Goal: Task Accomplishment & Management: Use online tool/utility

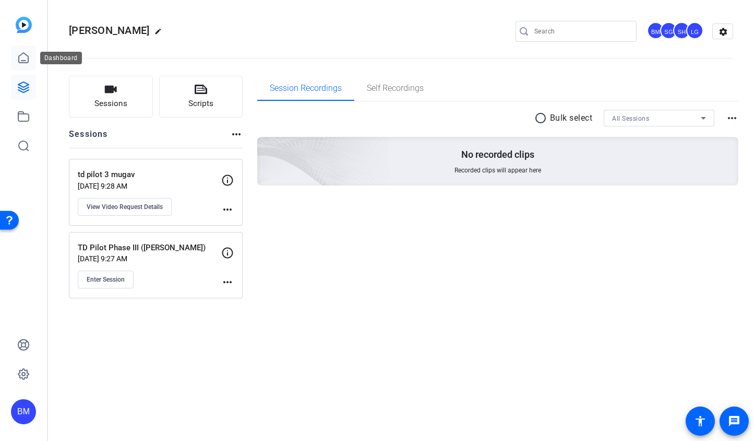
click at [23, 65] on link at bounding box center [23, 57] width 25 height 25
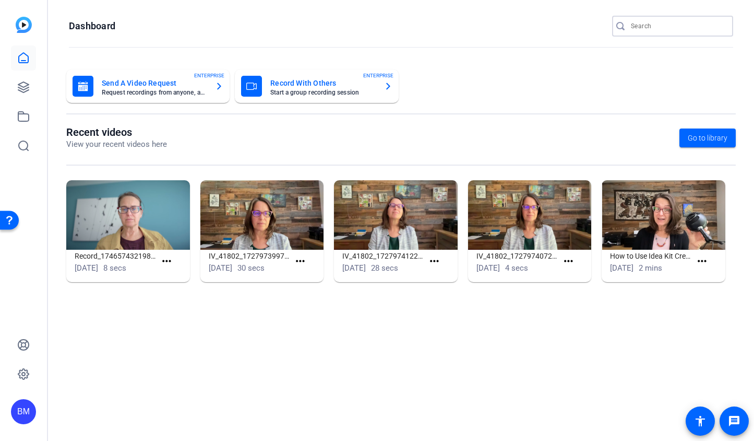
click at [648, 32] on input "Search" at bounding box center [678, 26] width 94 height 13
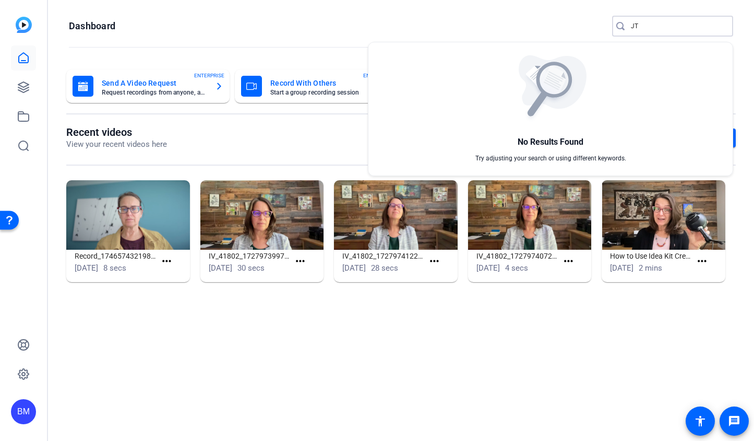
type input "J"
click at [22, 84] on div at bounding box center [377, 220] width 754 height 441
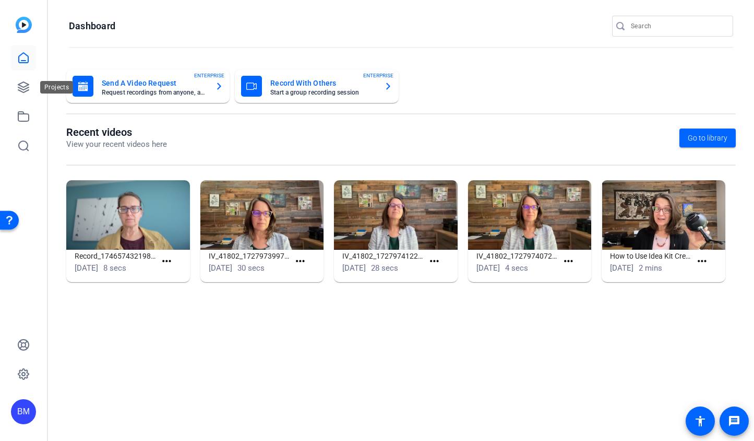
click at [22, 84] on icon at bounding box center [23, 87] width 13 height 13
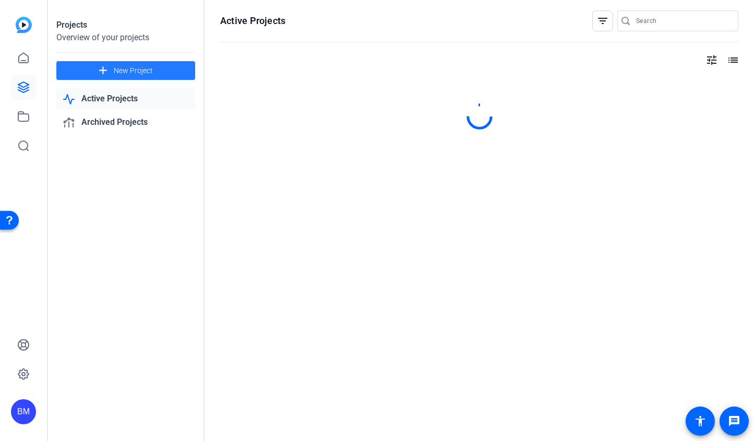
click at [100, 69] on mat-icon "add" at bounding box center [103, 70] width 13 height 13
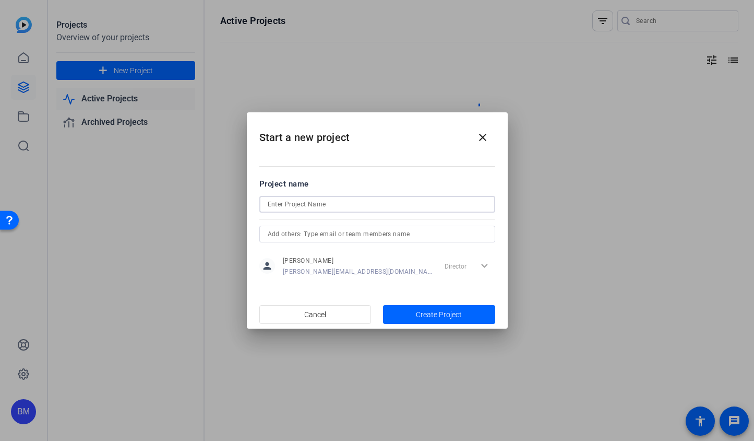
click at [347, 198] on input at bounding box center [377, 204] width 219 height 13
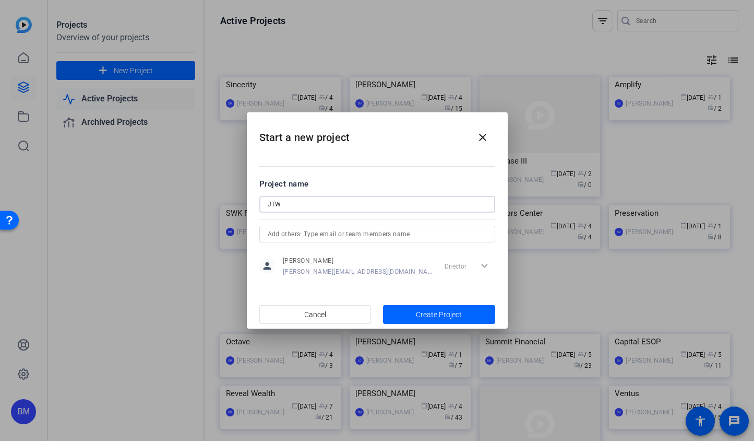
type input "JTW"
click at [401, 229] on input "text" at bounding box center [377, 234] width 219 height 13
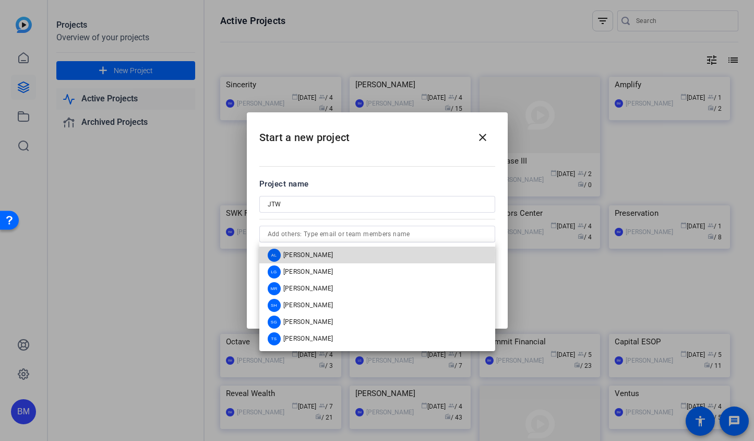
click at [315, 254] on span "[PERSON_NAME]" at bounding box center [308, 255] width 50 height 8
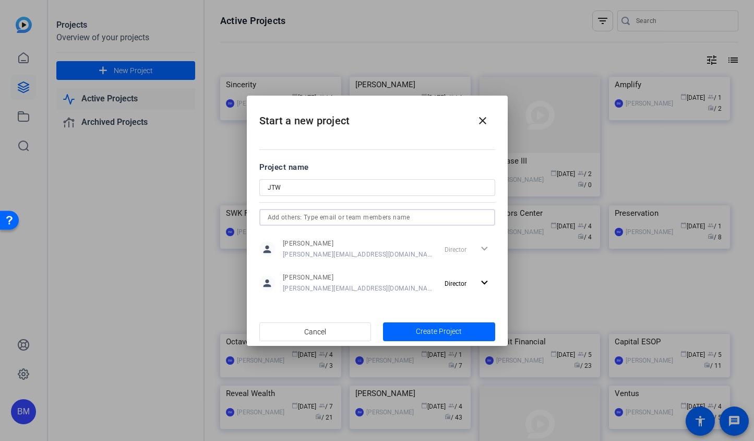
click at [317, 218] on input "text" at bounding box center [377, 217] width 219 height 13
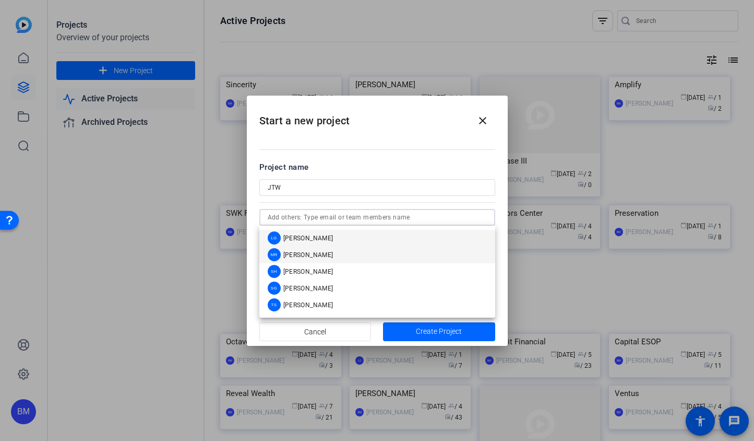
click at [309, 257] on span "[PERSON_NAME]" at bounding box center [308, 255] width 50 height 8
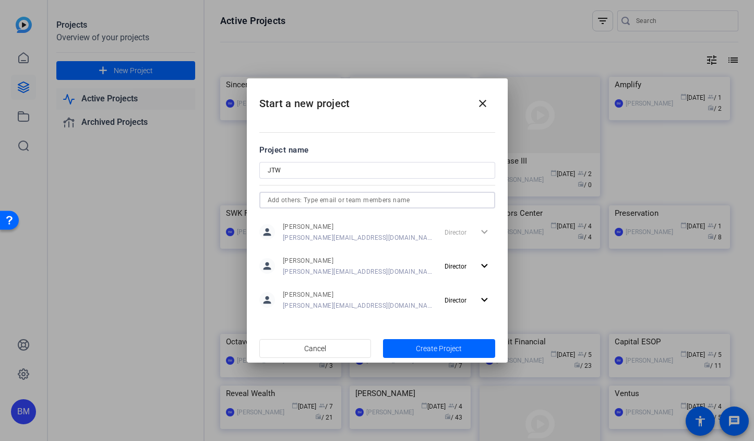
click at [308, 200] on input "text" at bounding box center [377, 200] width 219 height 13
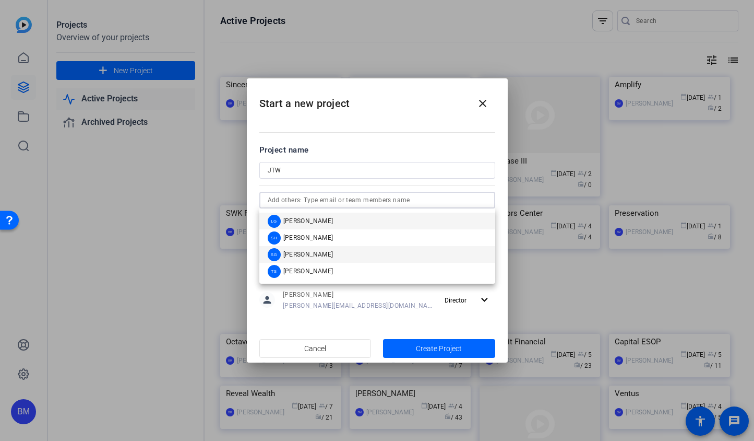
click at [307, 253] on span "[PERSON_NAME]" at bounding box center [308, 254] width 50 height 8
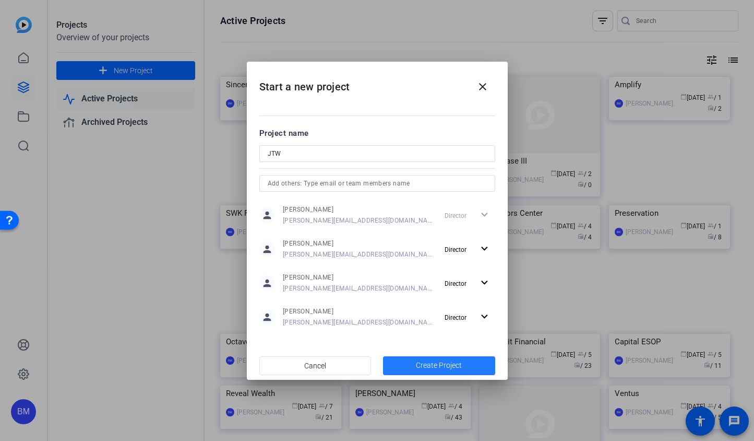
click at [434, 362] on span "Create Project" at bounding box center [439, 365] width 46 height 11
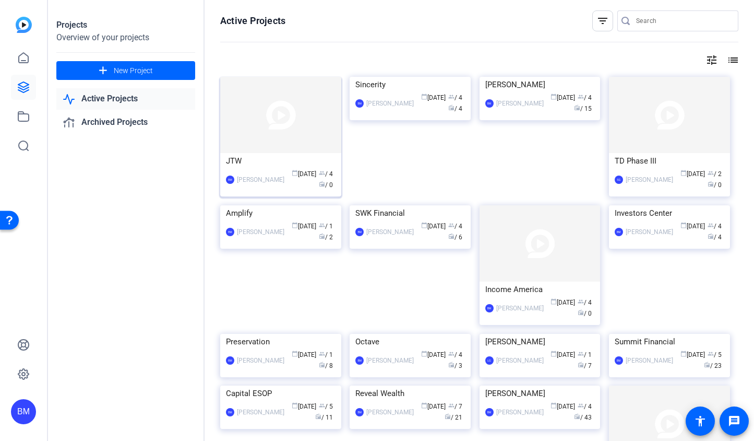
click at [273, 114] on img at bounding box center [280, 115] width 121 height 76
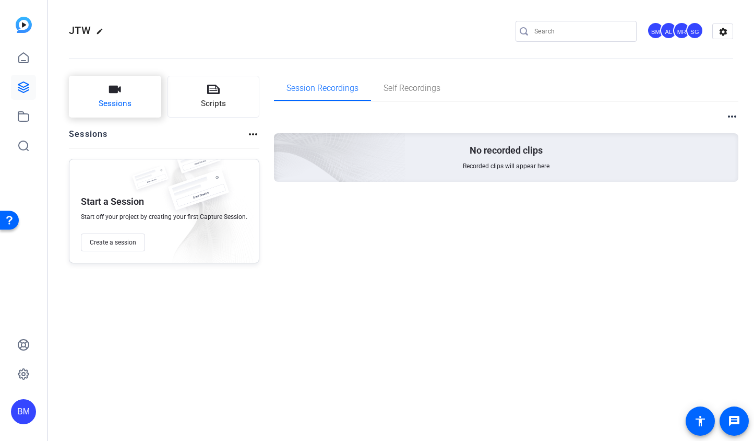
click at [104, 99] on span "Sessions" at bounding box center [115, 104] width 33 height 12
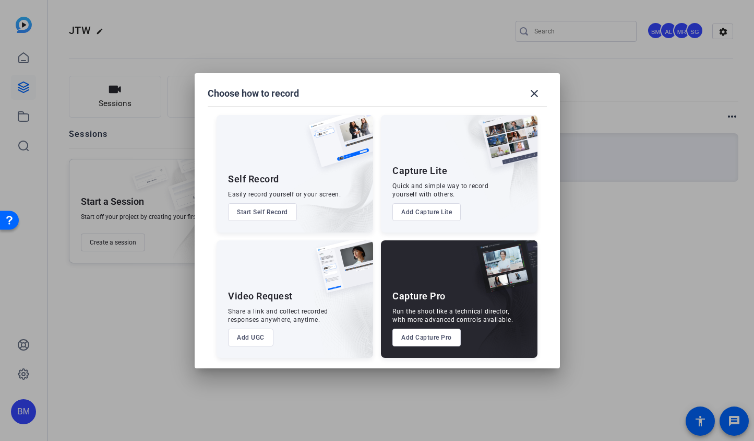
click at [422, 333] on button "Add Capture Pro" at bounding box center [427, 337] width 68 height 18
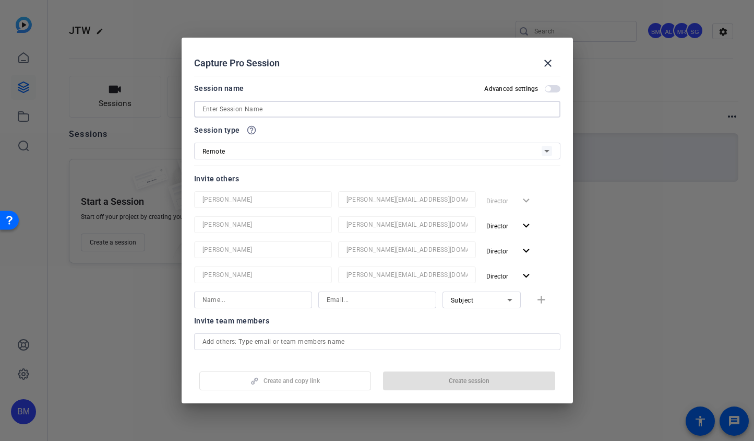
click at [362, 110] on input at bounding box center [378, 109] width 350 height 13
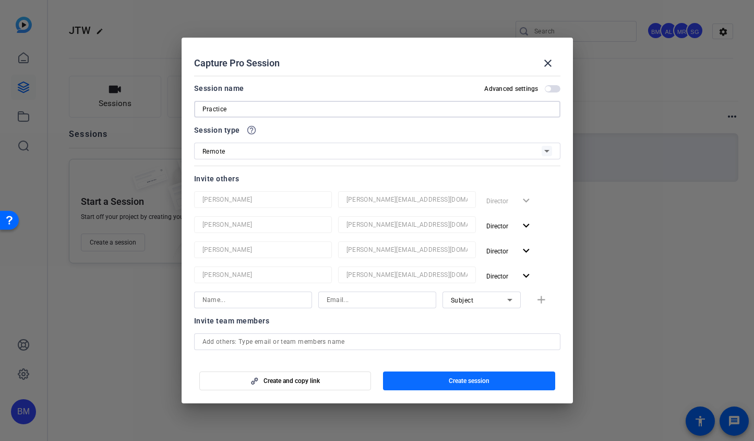
type input "Practice"
click at [417, 378] on span "button" at bounding box center [469, 380] width 172 height 25
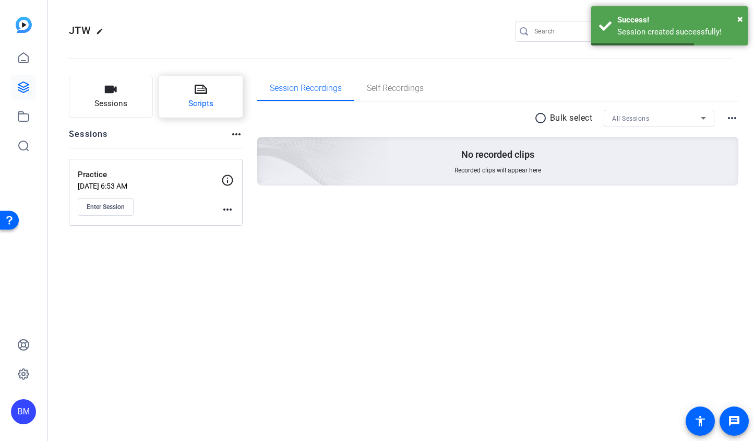
click at [211, 98] on span "Scripts" at bounding box center [200, 104] width 25 height 12
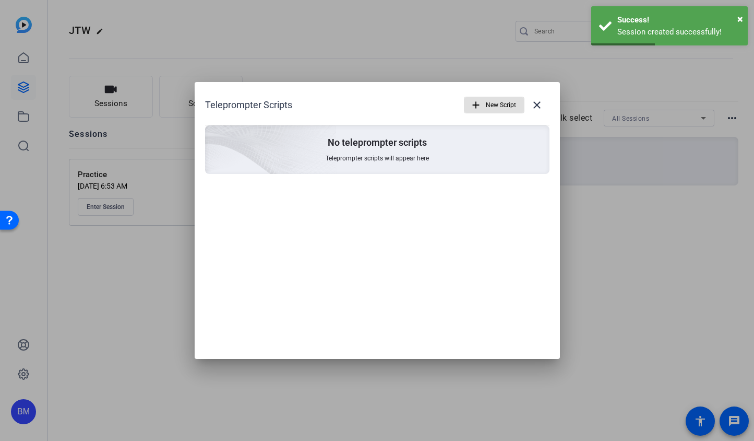
click at [490, 108] on span "New Script" at bounding box center [501, 105] width 30 height 20
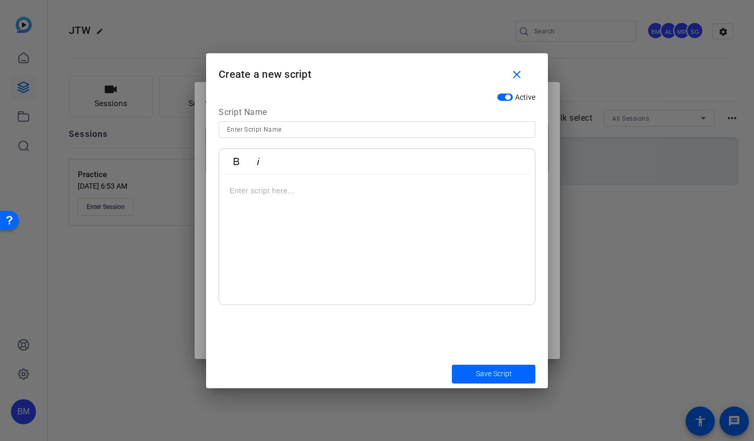
click at [250, 193] on p at bounding box center [377, 190] width 295 height 11
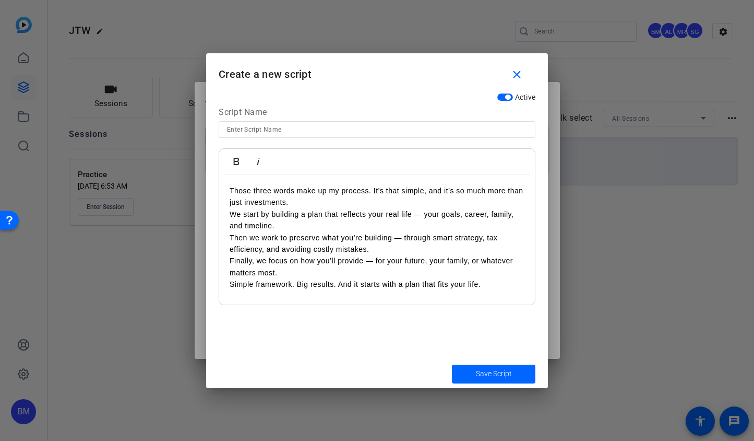
click at [249, 132] on input at bounding box center [377, 129] width 300 height 13
type input "Practice"
click at [228, 185] on div "Those three words make up my process. It’s that simple, and it’s so much more t…" at bounding box center [377, 239] width 316 height 131
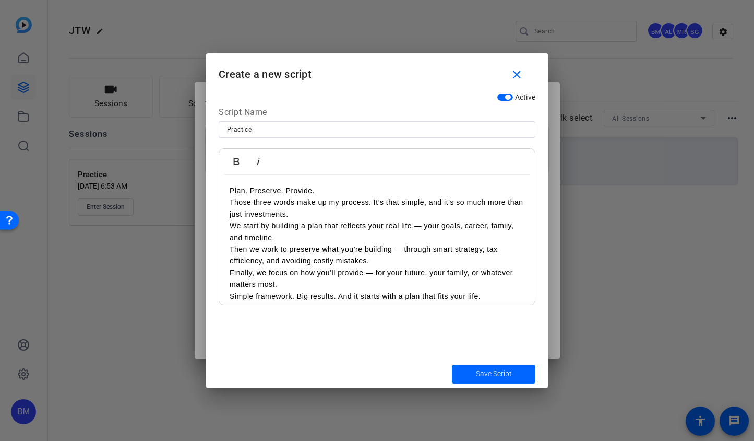
click at [226, 189] on div "Plan. Preserve. Provide. Those three words make up my process. It’s that simple…" at bounding box center [377, 243] width 316 height 138
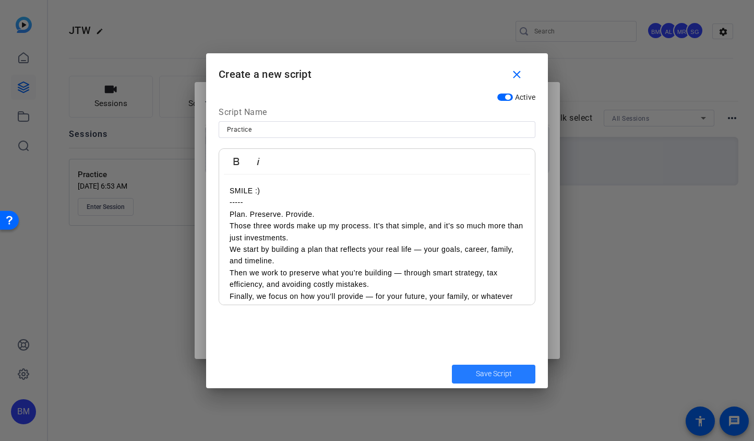
click at [473, 369] on span "submit" at bounding box center [494, 373] width 84 height 25
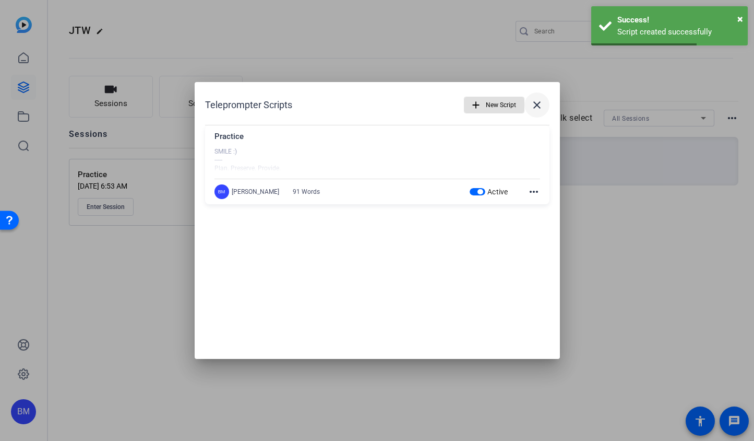
click at [538, 112] on span at bounding box center [537, 104] width 25 height 25
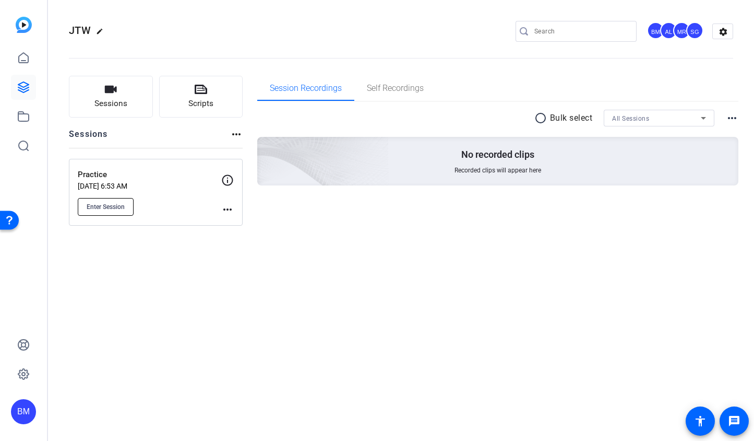
click at [104, 209] on span "Enter Session" at bounding box center [106, 207] width 38 height 8
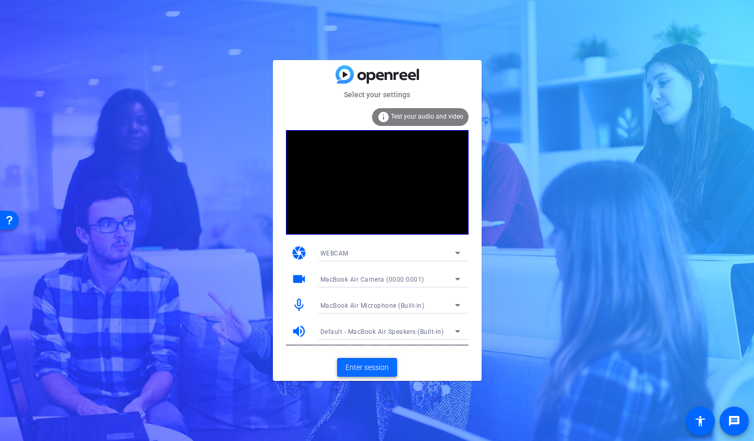
click at [360, 369] on span "Enter session" at bounding box center [367, 367] width 43 height 11
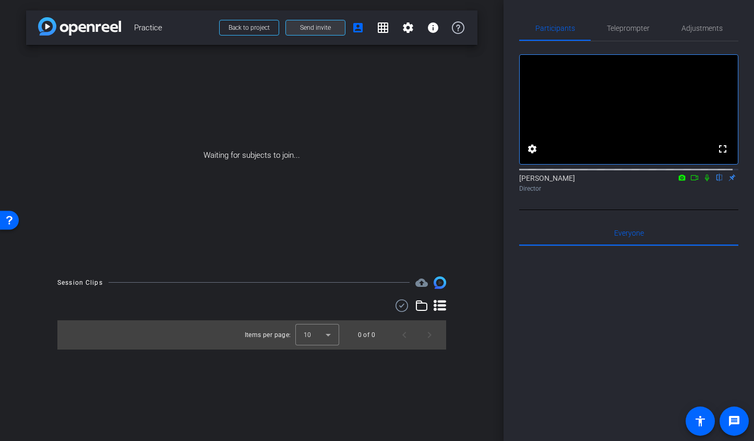
click at [306, 27] on span "Send invite" at bounding box center [315, 27] width 31 height 8
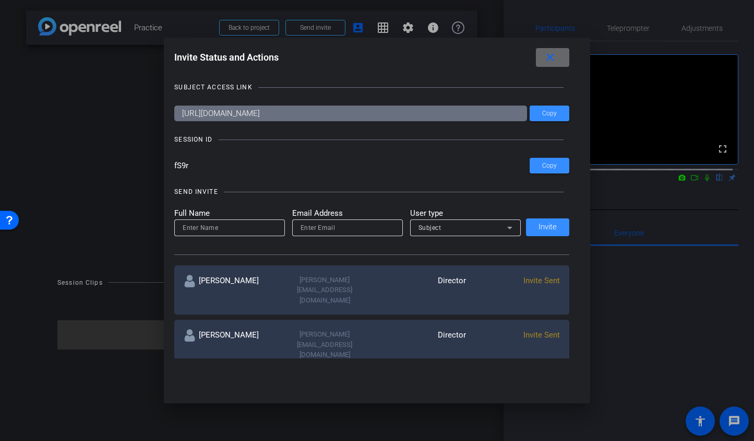
click at [554, 62] on mat-icon "close" at bounding box center [550, 57] width 13 height 13
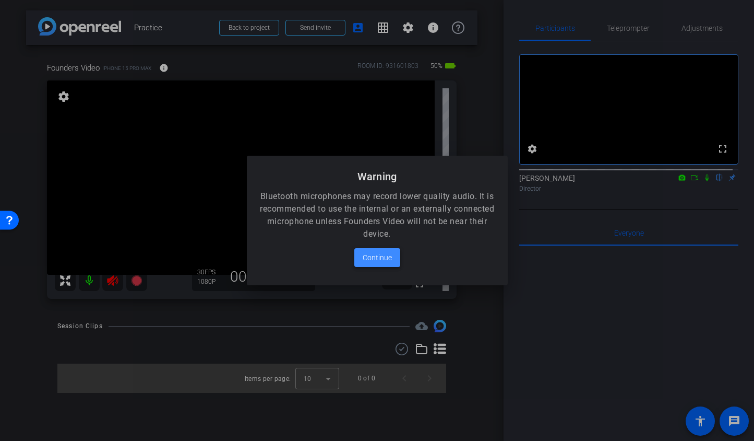
click at [377, 259] on span "Continue" at bounding box center [377, 257] width 29 height 13
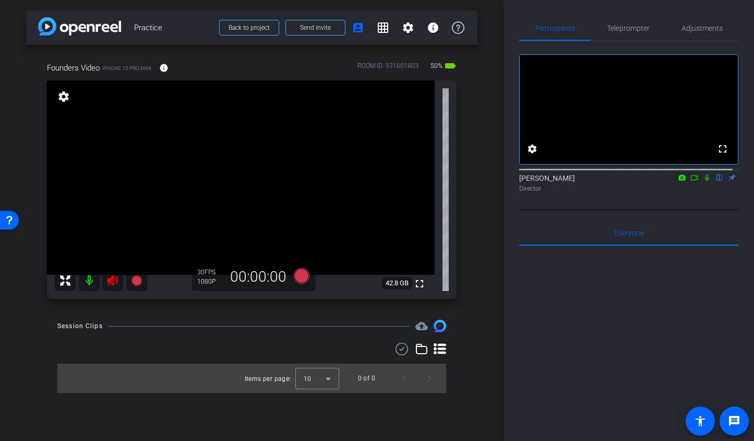
click at [112, 275] on icon at bounding box center [112, 280] width 13 height 13
click at [696, 28] on span "Adjustments" at bounding box center [702, 28] width 41 height 7
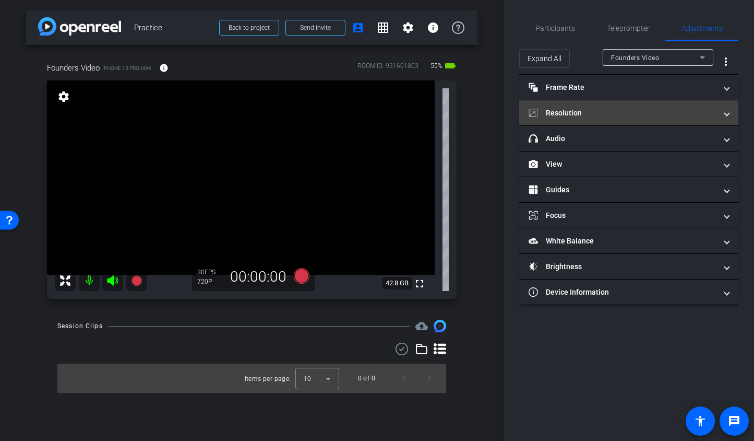
click at [587, 115] on mat-panel-title "Resolution" at bounding box center [623, 113] width 188 height 11
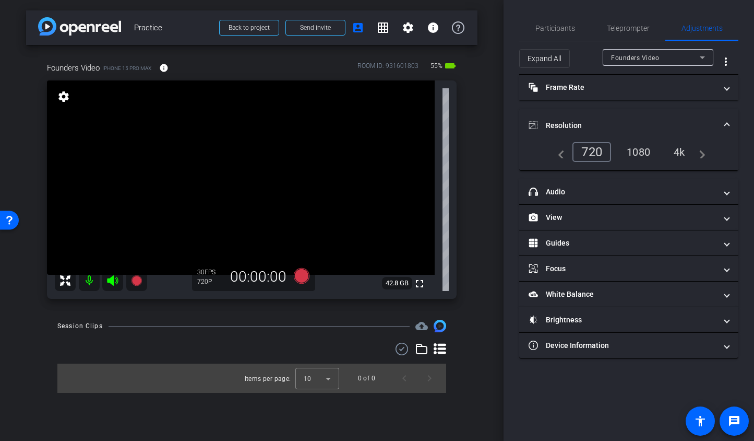
click at [639, 147] on div "1080" at bounding box center [638, 152] width 39 height 18
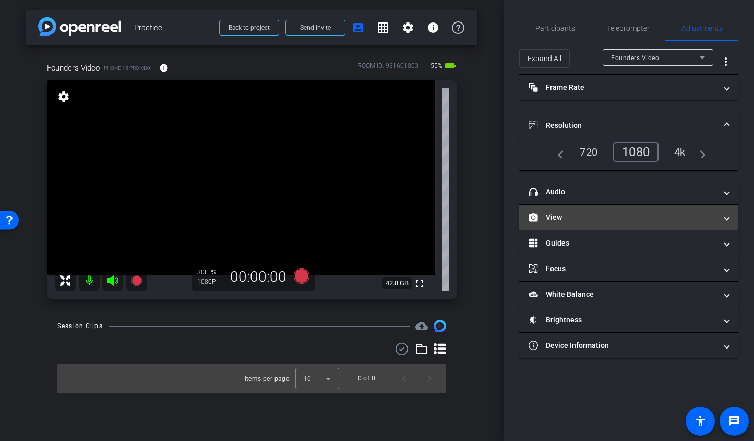
click at [596, 220] on mat-panel-title "View" at bounding box center [623, 217] width 188 height 11
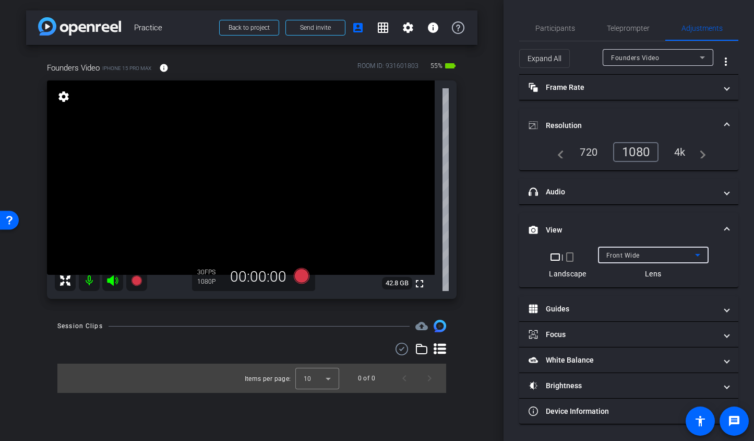
click at [629, 255] on span "Front Wide" at bounding box center [623, 255] width 33 height 7
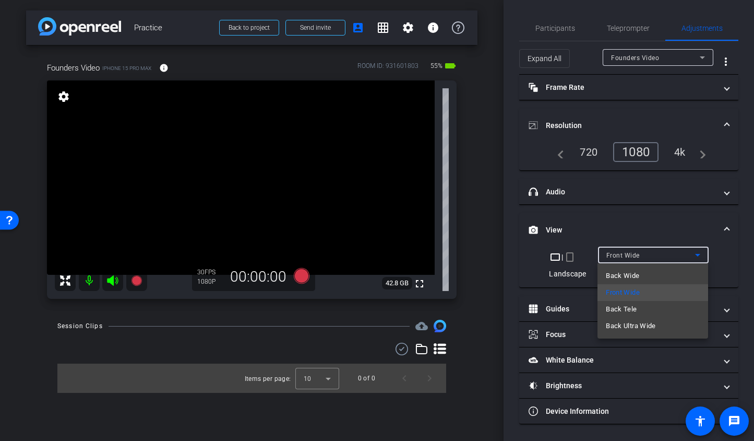
click at [626, 312] on span "Back Tele" at bounding box center [621, 309] width 31 height 13
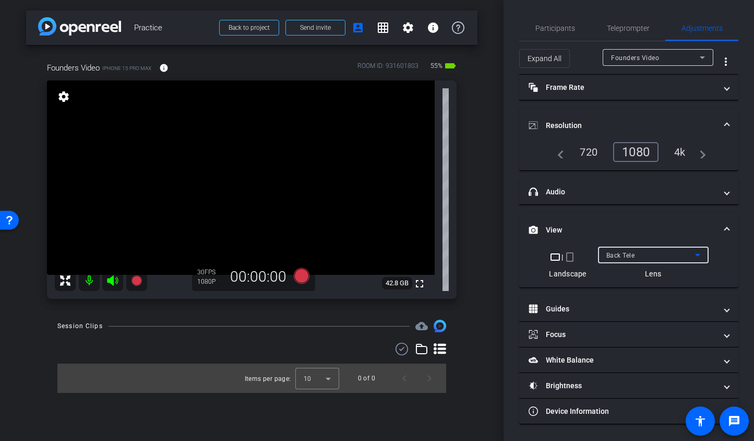
click at [632, 254] on span "Back Tele" at bounding box center [621, 255] width 29 height 7
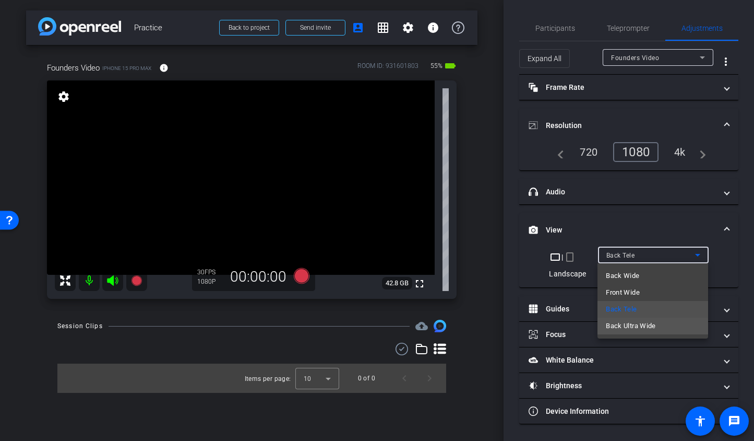
click at [634, 327] on span "Back Ultra Wide" at bounding box center [631, 325] width 50 height 13
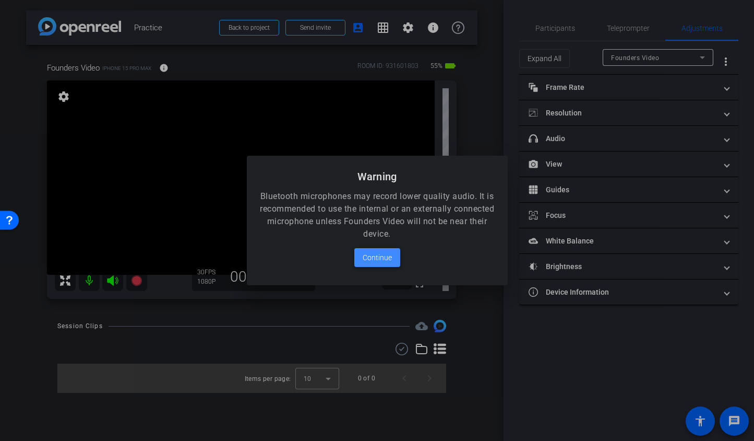
click at [366, 257] on span "Continue" at bounding box center [377, 257] width 29 height 13
click at [376, 259] on span "Continue" at bounding box center [377, 257] width 29 height 13
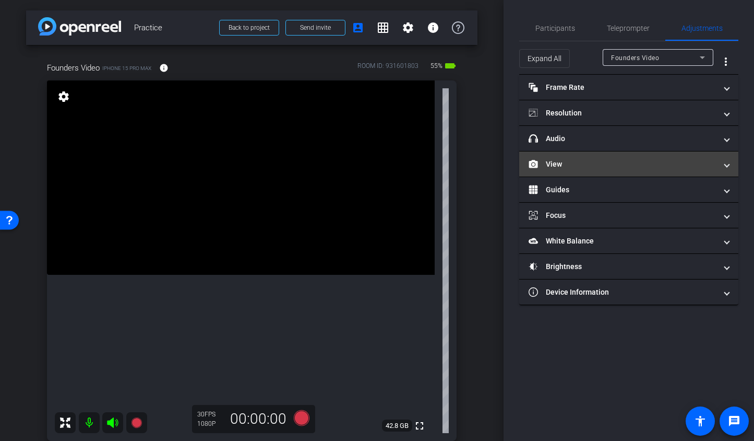
click at [573, 170] on mat-expansion-panel-header "View" at bounding box center [628, 163] width 219 height 25
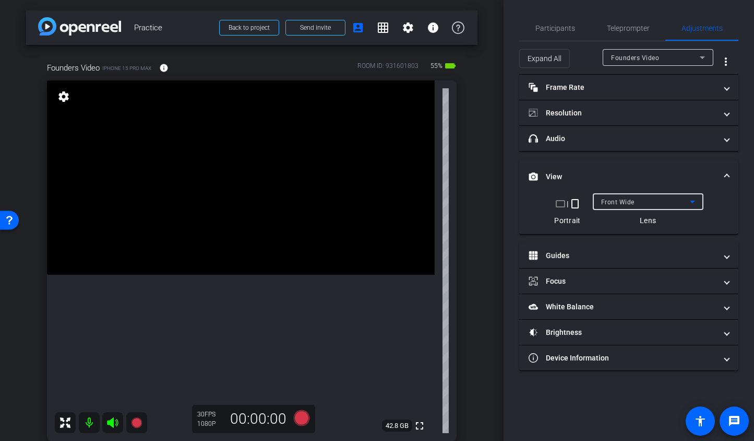
click at [615, 203] on span "Front Wide" at bounding box center [617, 201] width 33 height 7
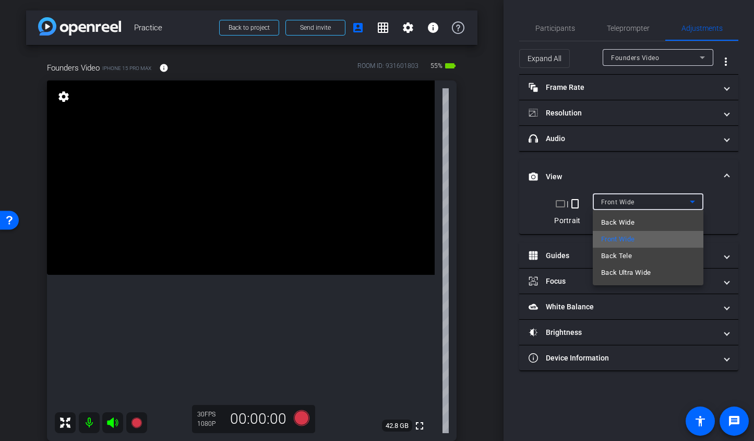
click at [618, 241] on span "Front Wide" at bounding box center [618, 239] width 34 height 13
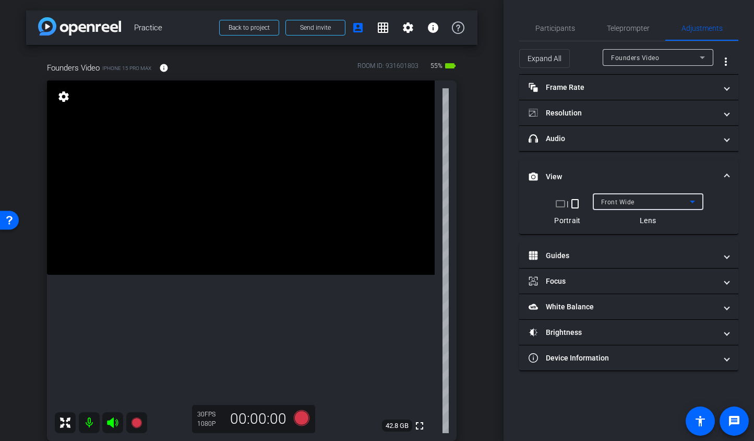
click at [218, 219] on video at bounding box center [241, 177] width 388 height 194
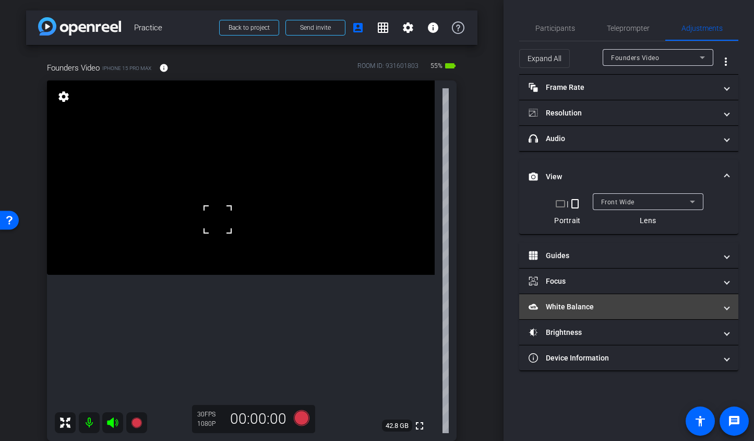
click at [593, 307] on mat-panel-title "White Balance White Balance" at bounding box center [623, 306] width 188 height 11
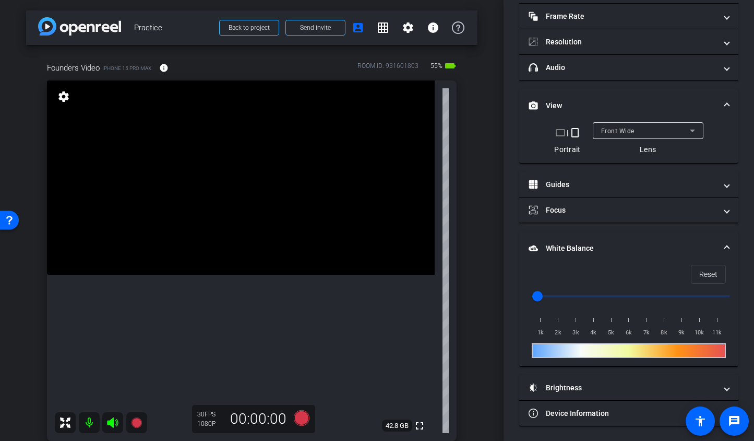
scroll to position [72, 0]
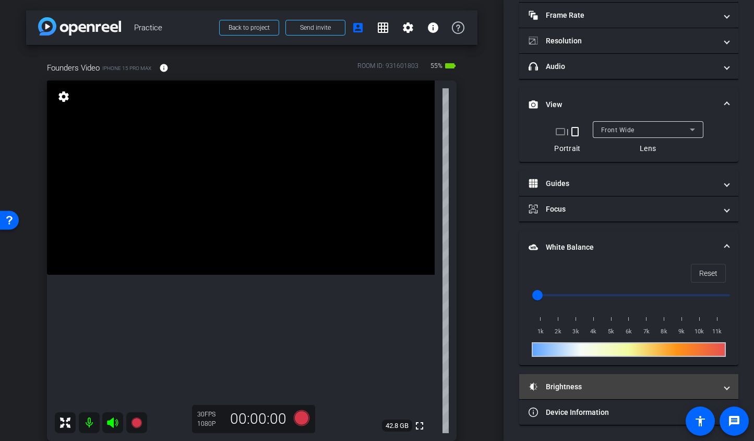
click at [558, 392] on mat-panel-title "Brightness" at bounding box center [623, 386] width 188 height 11
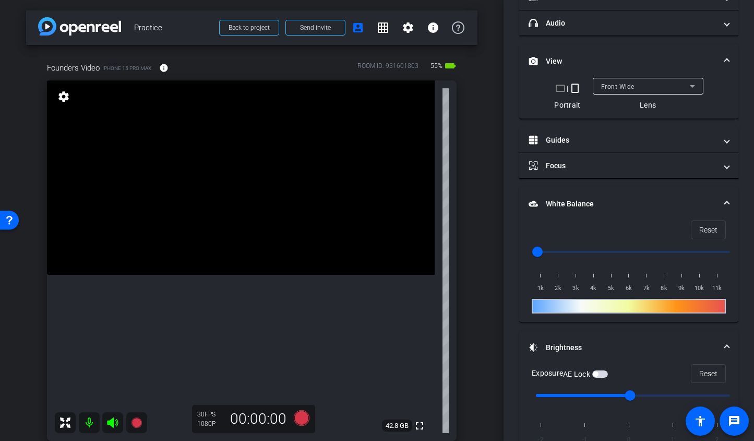
scroll to position [127, 0]
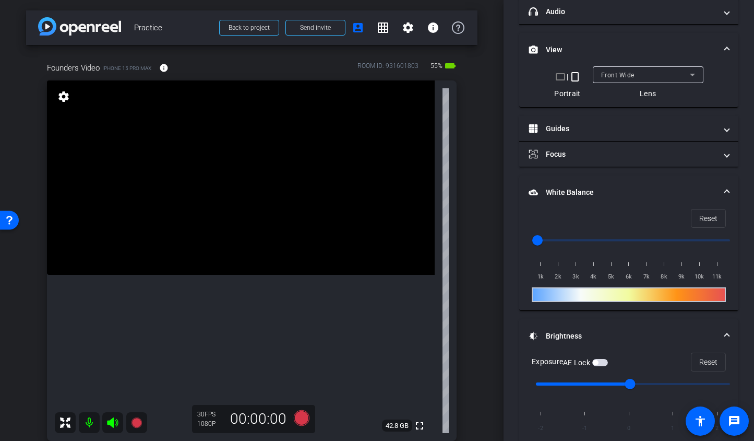
click at [252, 192] on video at bounding box center [241, 177] width 388 height 194
click at [604, 361] on span "button" at bounding box center [601, 362] width 16 height 7
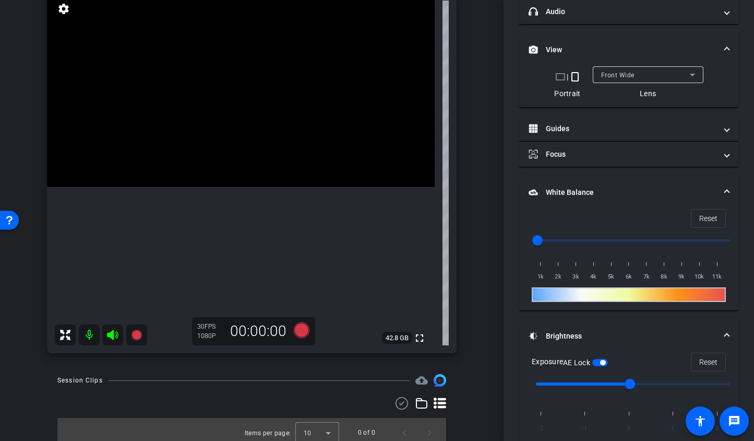
scroll to position [0, 0]
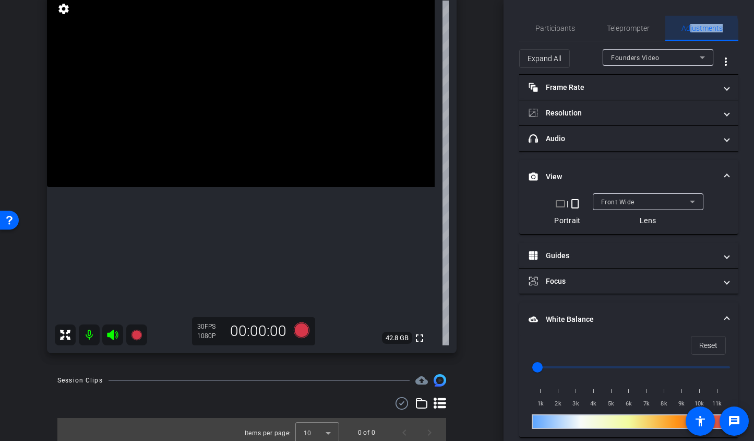
click at [684, 32] on span "Adjustments" at bounding box center [702, 28] width 41 height 25
click at [682, 29] on span "Adjustments" at bounding box center [702, 28] width 41 height 7
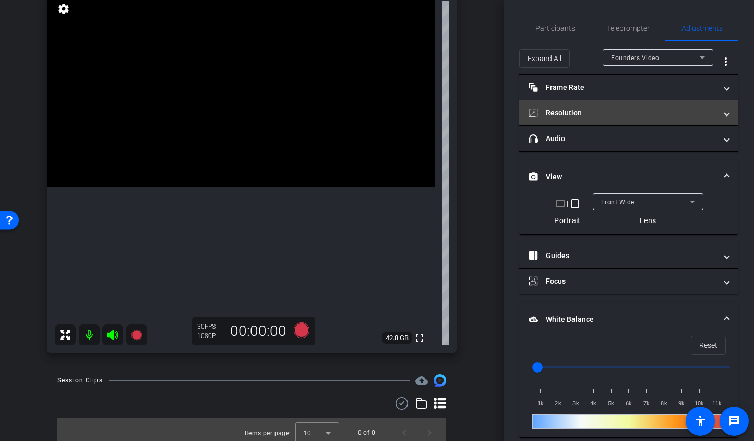
click at [637, 115] on mat-panel-title "Resolution" at bounding box center [623, 113] width 188 height 11
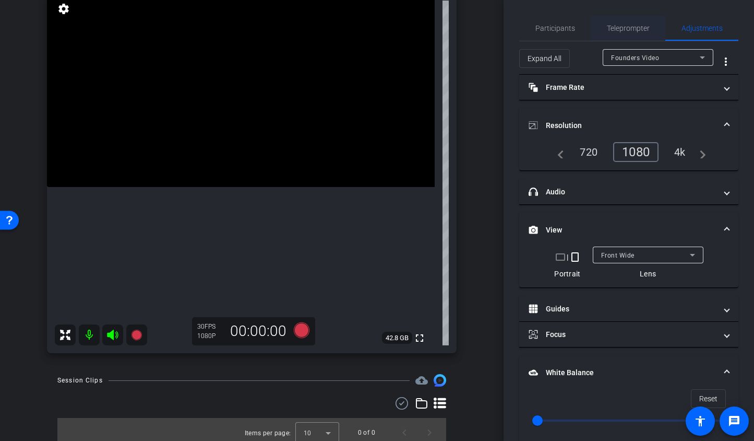
click at [621, 32] on span "Teleprompter" at bounding box center [628, 28] width 43 height 7
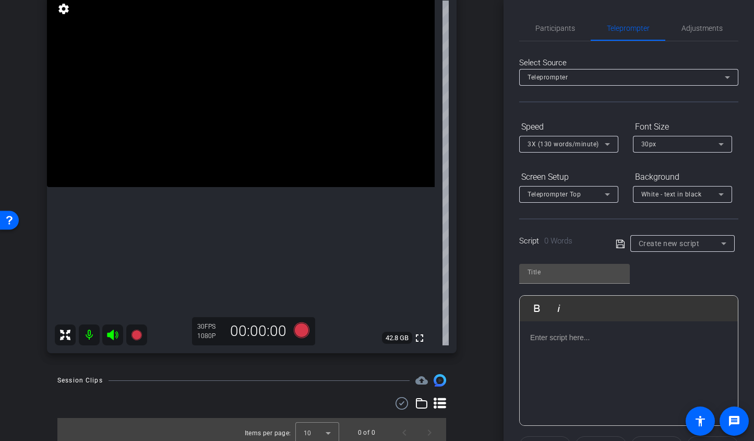
click at [673, 244] on span "Create new script" at bounding box center [669, 243] width 61 height 8
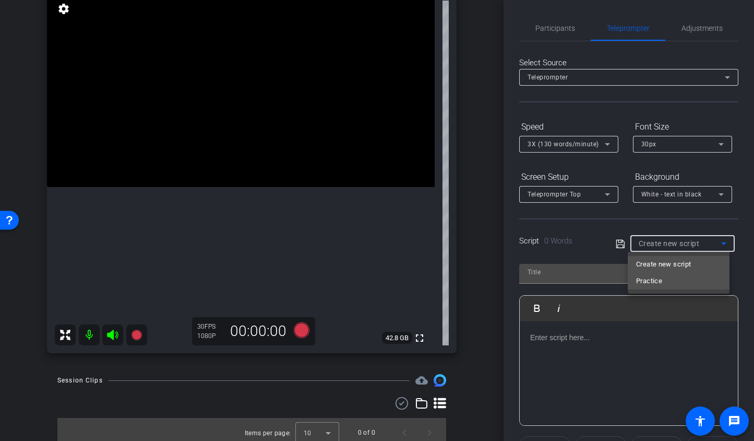
click at [666, 280] on mat-option "Practice" at bounding box center [679, 281] width 102 height 17
type input "Practice"
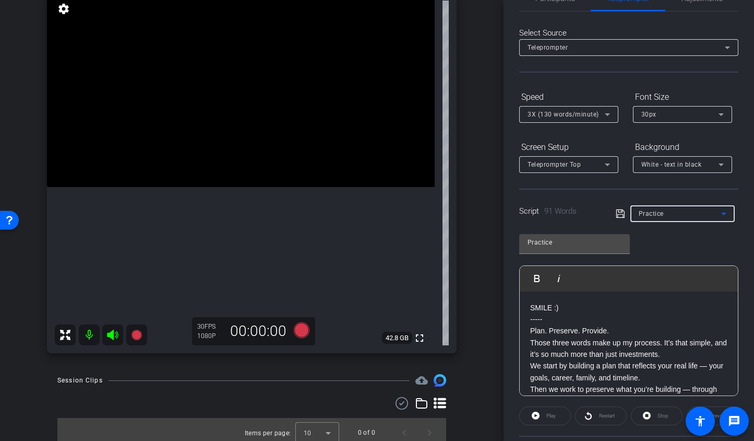
scroll to position [43, 0]
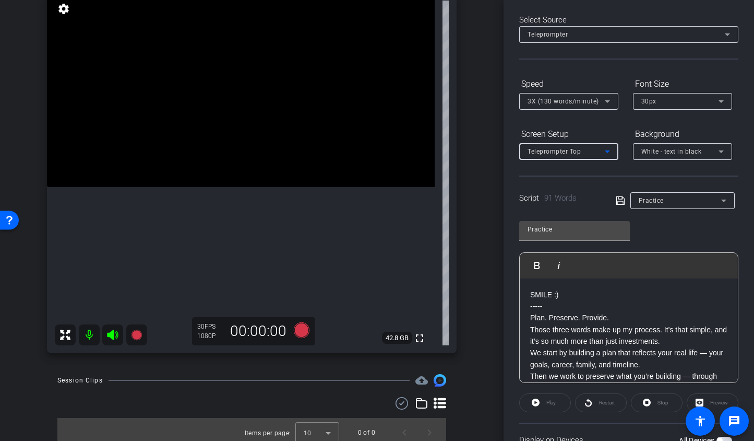
click at [592, 151] on div "Teleprompter Top" at bounding box center [566, 151] width 77 height 13
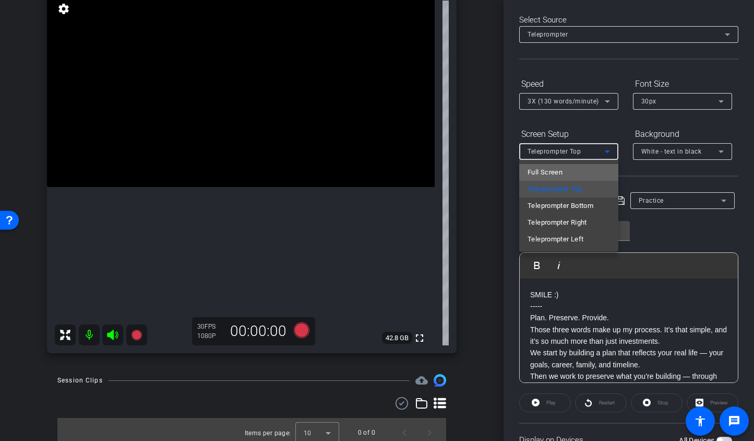
click at [574, 173] on mat-option "Full Screen" at bounding box center [568, 172] width 99 height 17
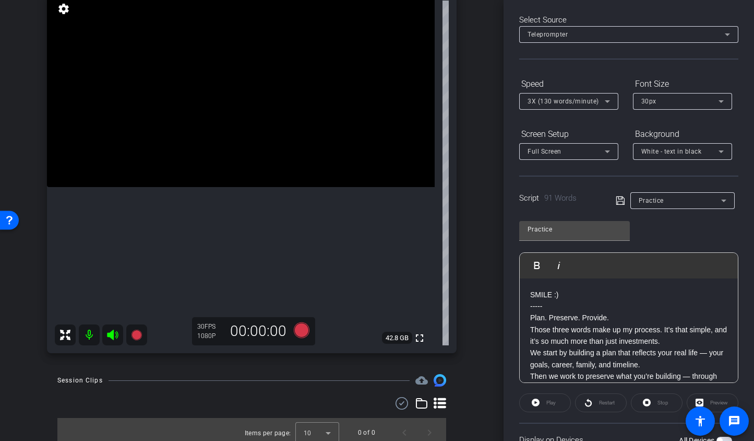
click at [235, 116] on video at bounding box center [241, 90] width 388 height 194
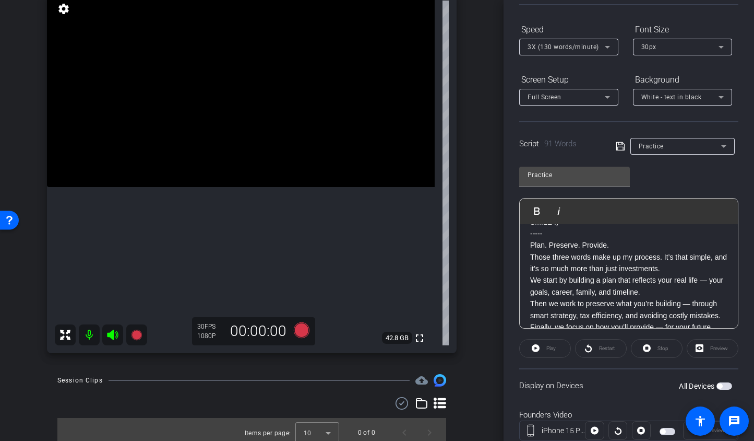
scroll to position [99, 0]
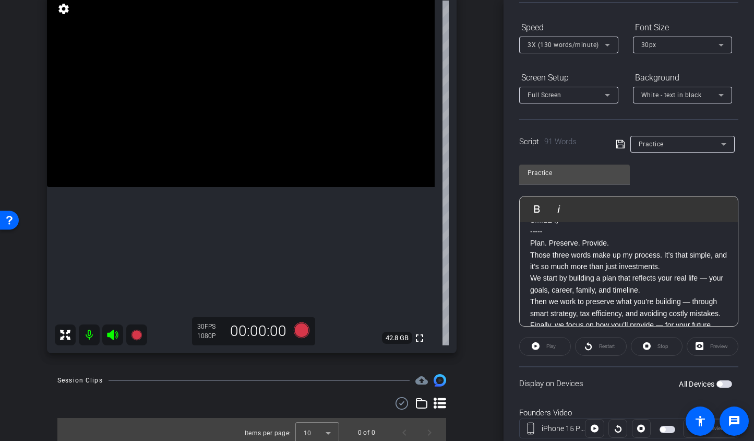
click at [723, 384] on span "button" at bounding box center [725, 383] width 16 height 7
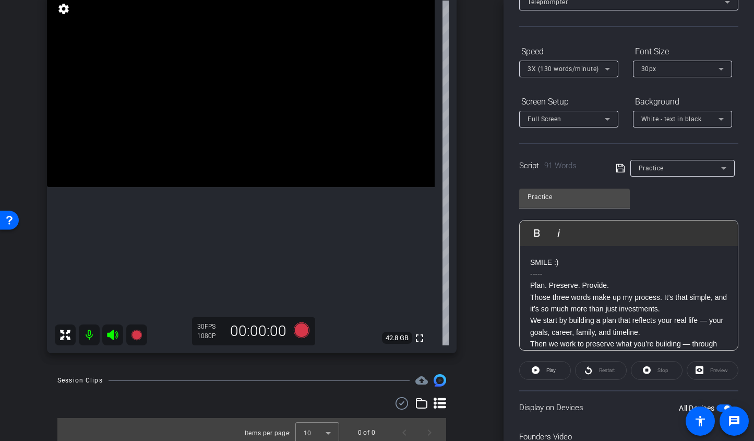
scroll to position [73, 0]
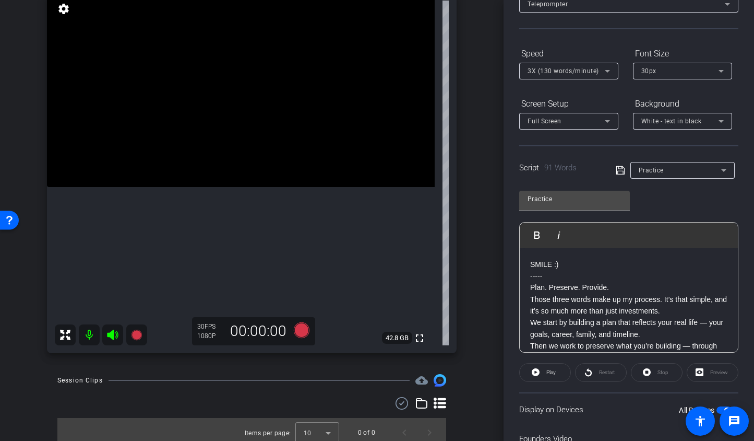
click at [579, 75] on div "3X (130 words/minute)" at bounding box center [566, 70] width 77 height 13
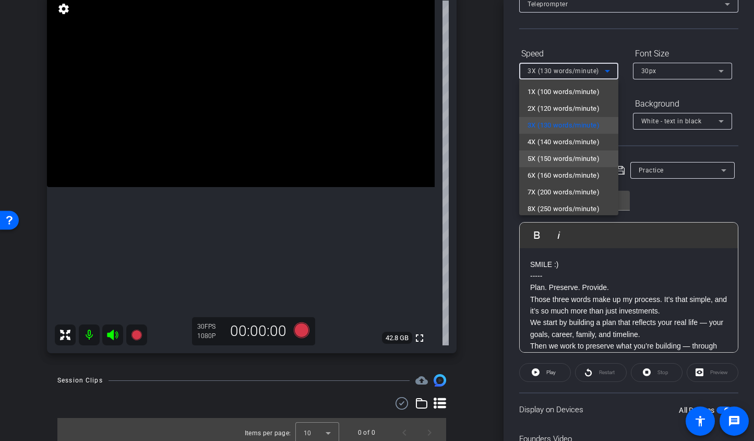
click at [557, 157] on span "5X (150 words/minute)" at bounding box center [564, 158] width 72 height 13
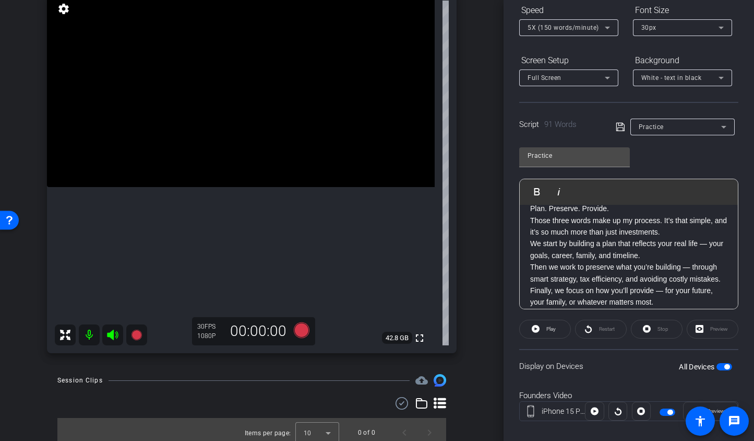
scroll to position [34, 0]
click at [300, 331] on icon at bounding box center [301, 330] width 16 height 16
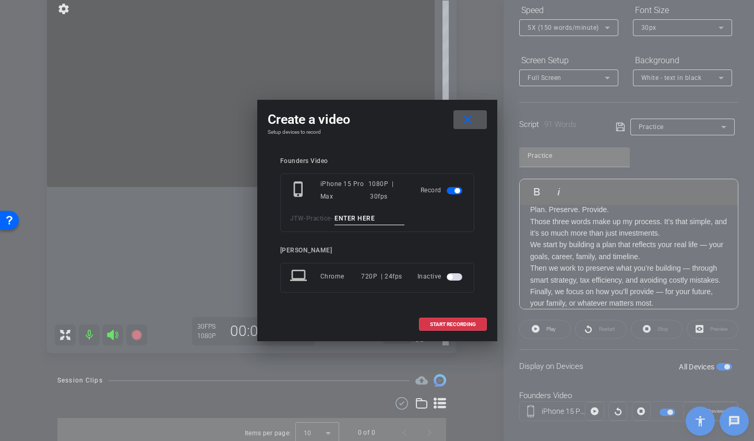
click at [365, 224] on input at bounding box center [370, 218] width 70 height 13
type input "TA1"
click at [456, 325] on span "START RECORDING" at bounding box center [453, 324] width 46 height 5
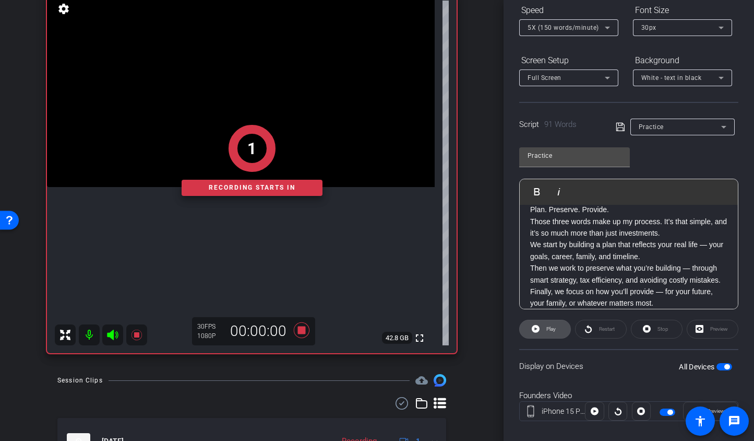
click at [532, 330] on icon at bounding box center [536, 328] width 8 height 13
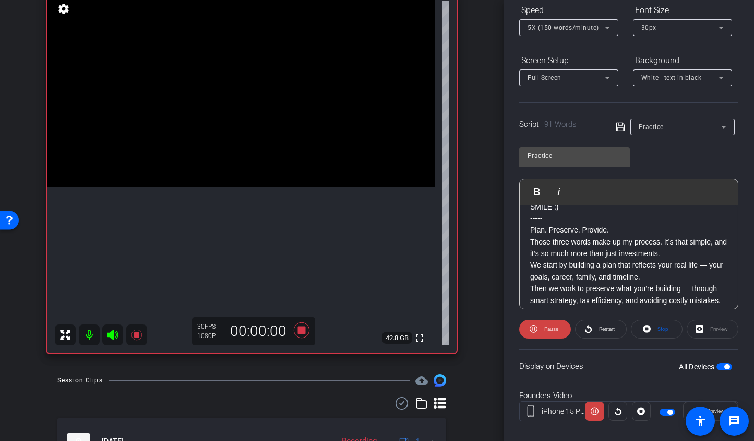
scroll to position [21, 0]
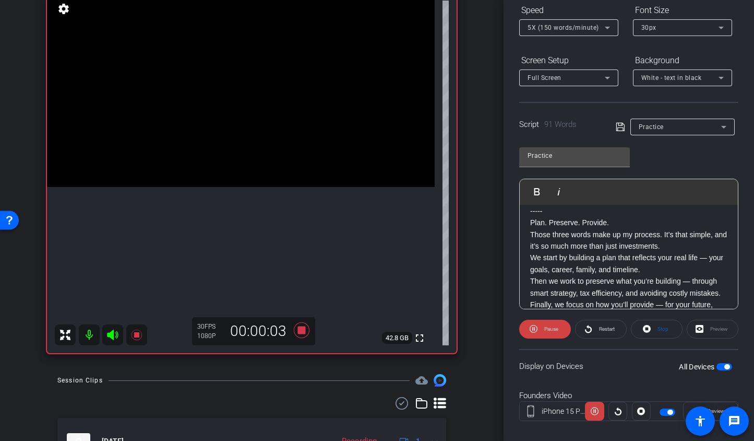
click at [115, 332] on icon at bounding box center [112, 334] width 11 height 10
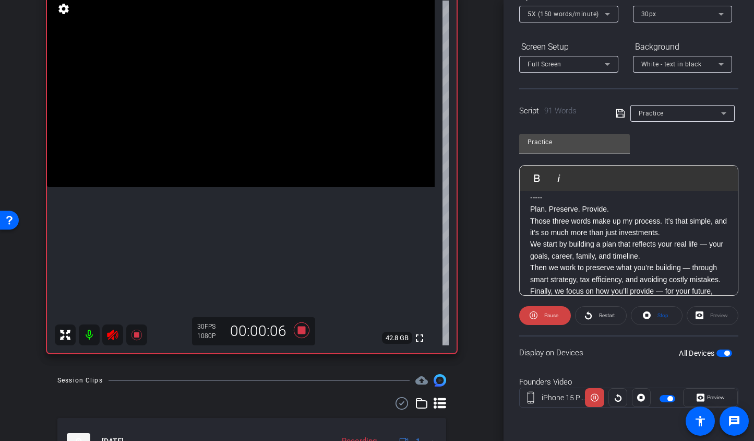
click at [588, 17] on span "5X (150 words/minute)" at bounding box center [564, 13] width 72 height 7
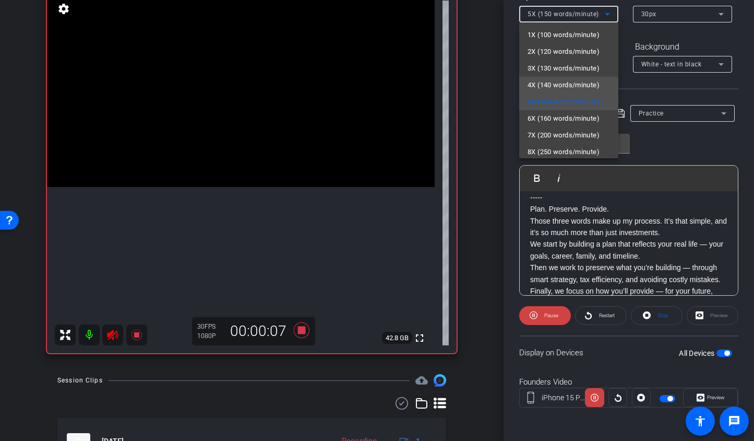
click at [567, 81] on span "4X (140 words/minute)" at bounding box center [564, 85] width 72 height 13
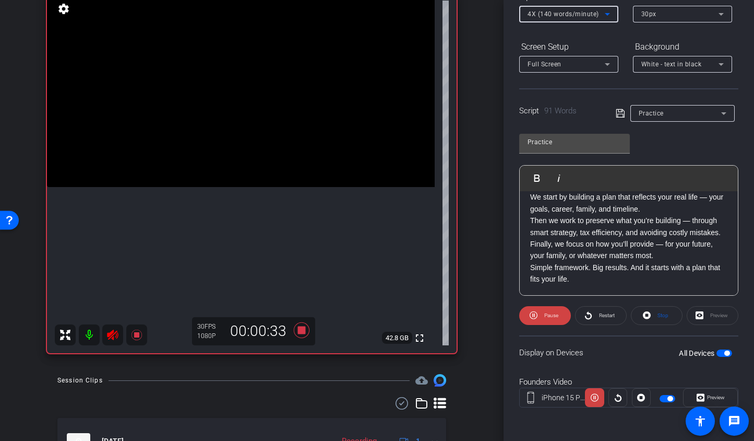
scroll to position [80, 0]
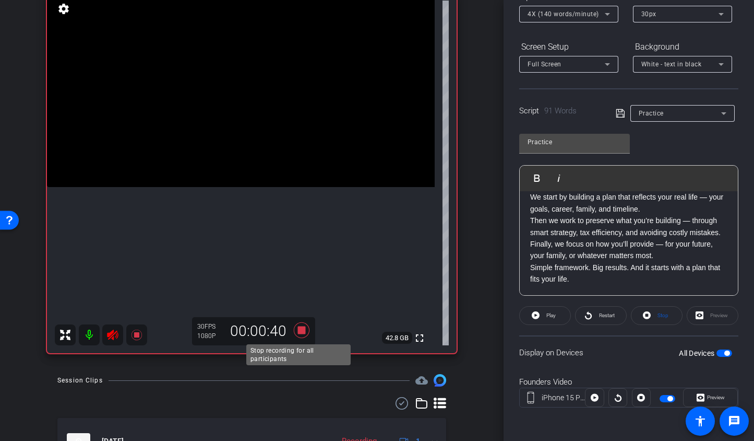
click at [299, 329] on icon at bounding box center [301, 330] width 16 height 16
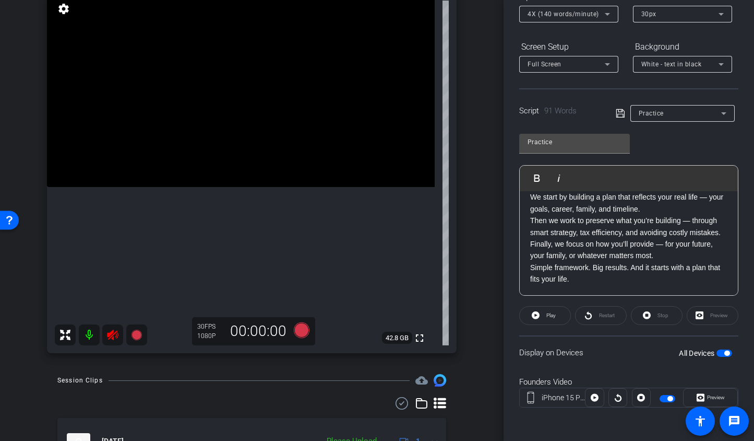
click at [114, 335] on icon at bounding box center [112, 334] width 13 height 13
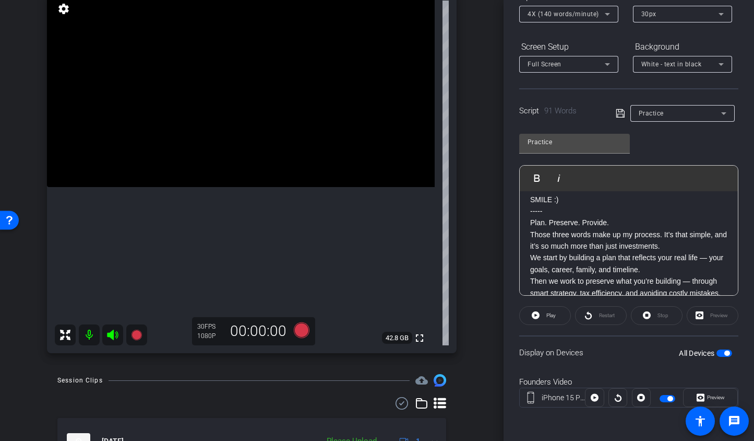
scroll to position [0, 0]
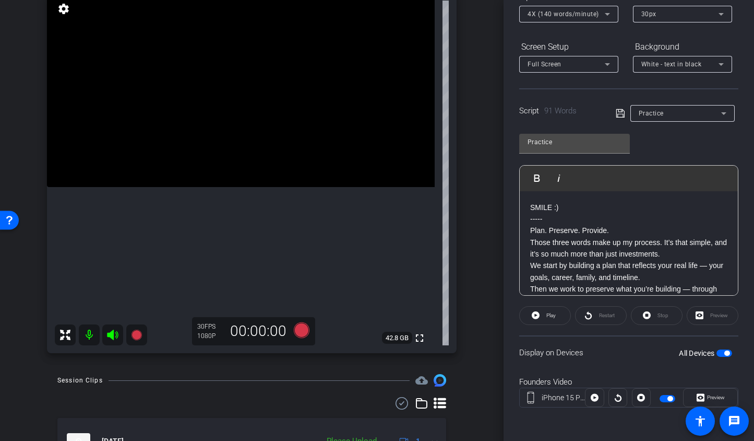
click at [535, 16] on span "4X (140 words/minute)" at bounding box center [564, 13] width 72 height 7
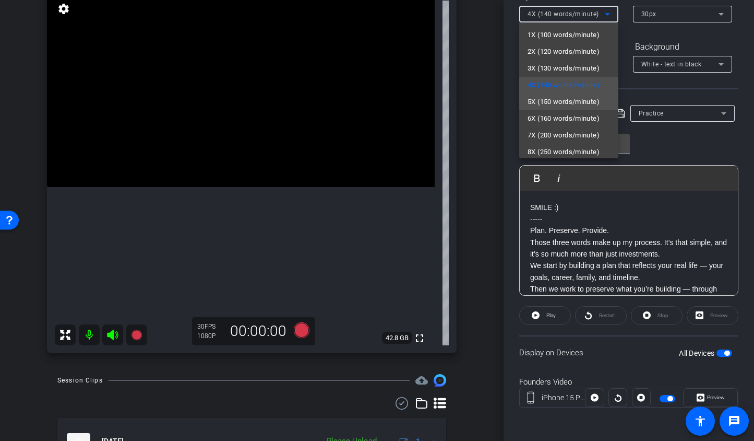
click at [539, 100] on span "5X (150 words/minute)" at bounding box center [564, 102] width 72 height 13
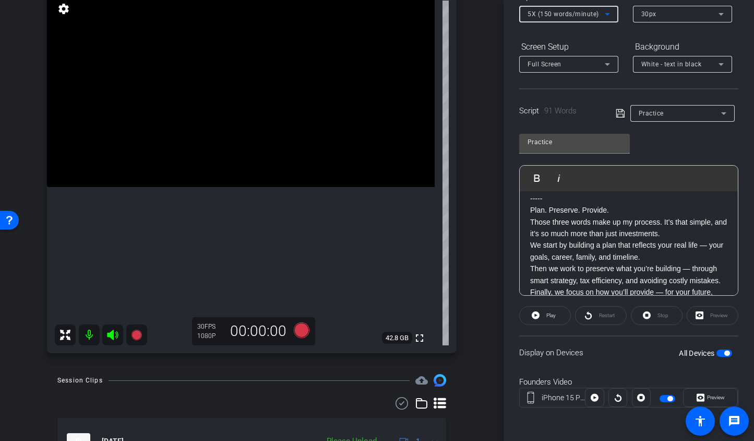
scroll to position [21, 0]
click at [725, 353] on span "button" at bounding box center [727, 352] width 5 height 5
click at [721, 352] on span "button" at bounding box center [725, 352] width 16 height 7
click at [300, 329] on icon at bounding box center [301, 330] width 16 height 16
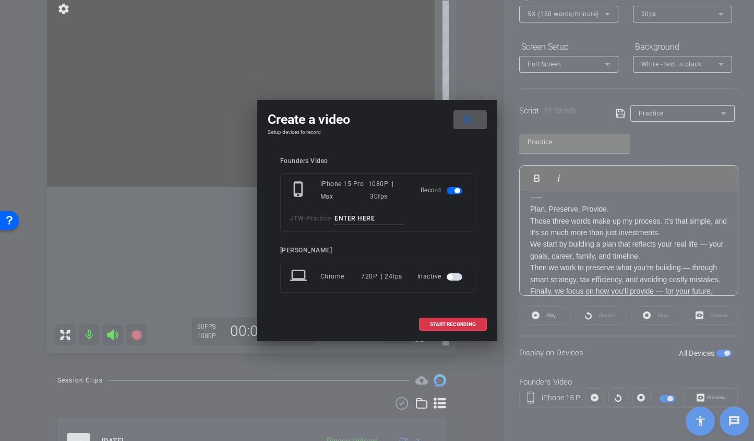
click at [383, 215] on input at bounding box center [370, 218] width 70 height 13
type input "TA2"
click at [441, 324] on span "START RECORDING" at bounding box center [453, 324] width 46 height 5
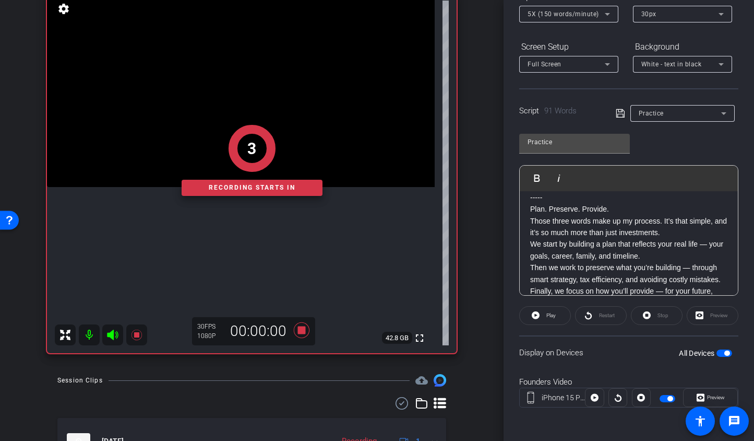
click at [296, 329] on div "3 Recording starts in" at bounding box center [252, 160] width 410 height 385
click at [296, 329] on div "2 Recording starts in" at bounding box center [252, 160] width 410 height 385
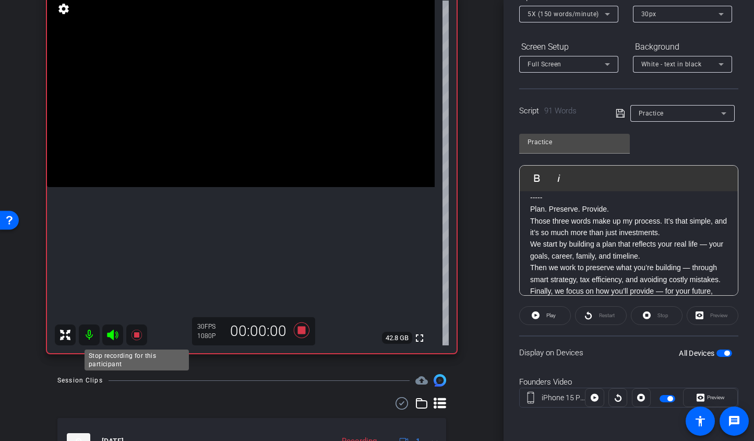
click at [136, 335] on icon at bounding box center [136, 334] width 10 height 10
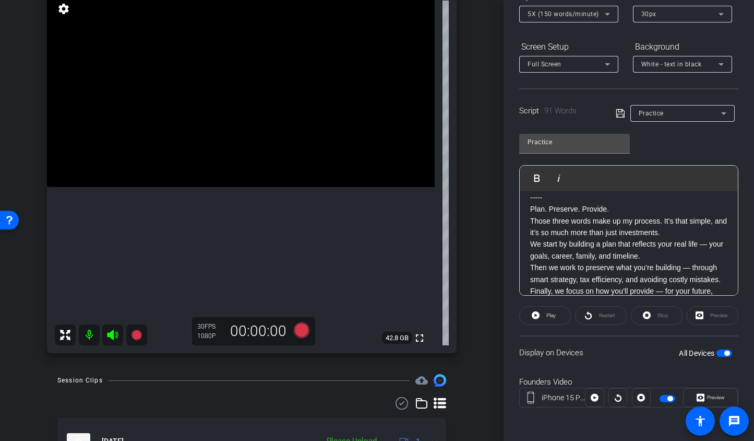
scroll to position [0, 0]
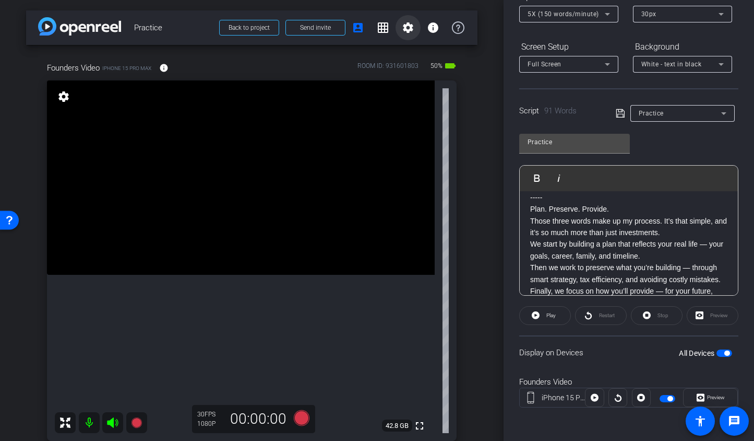
click at [406, 32] on mat-icon "settings" at bounding box center [408, 27] width 13 height 13
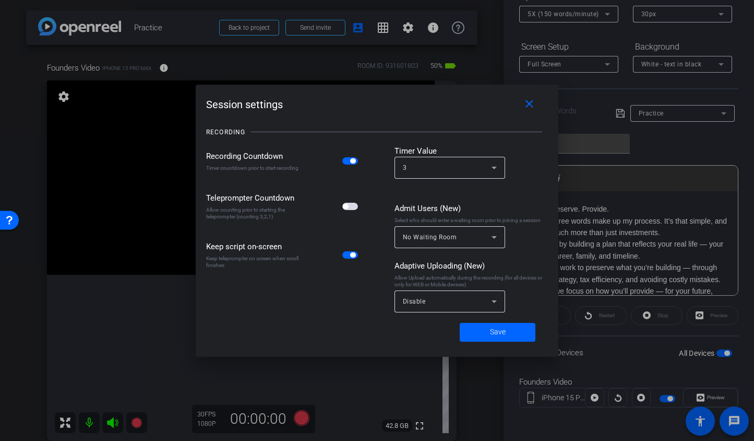
click at [356, 206] on span "button" at bounding box center [350, 206] width 16 height 7
click at [494, 341] on span at bounding box center [498, 331] width 76 height 25
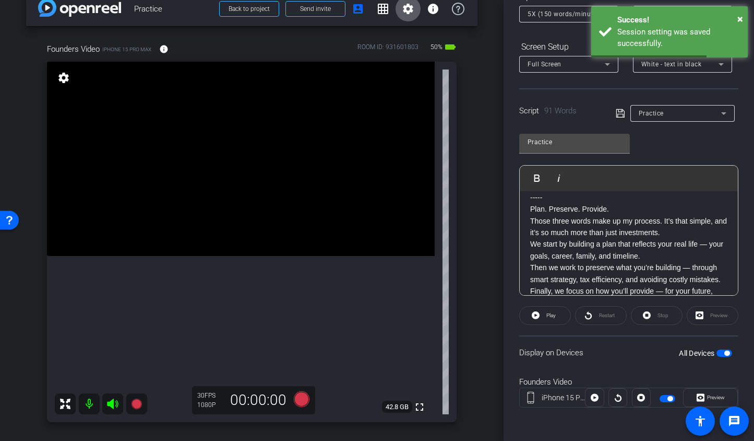
scroll to position [42, 0]
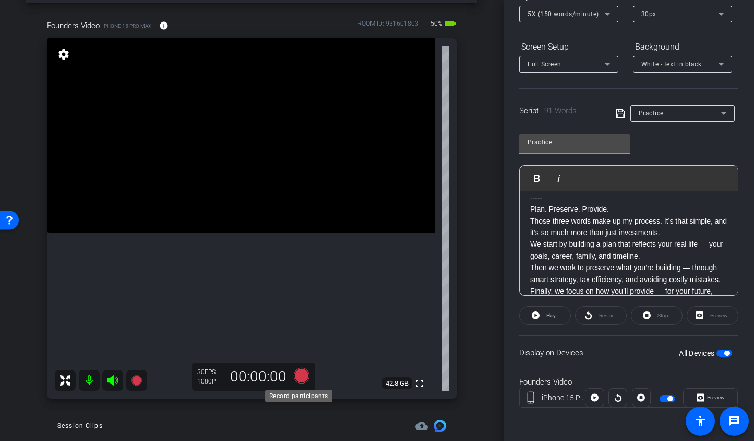
click at [300, 374] on icon at bounding box center [301, 376] width 16 height 16
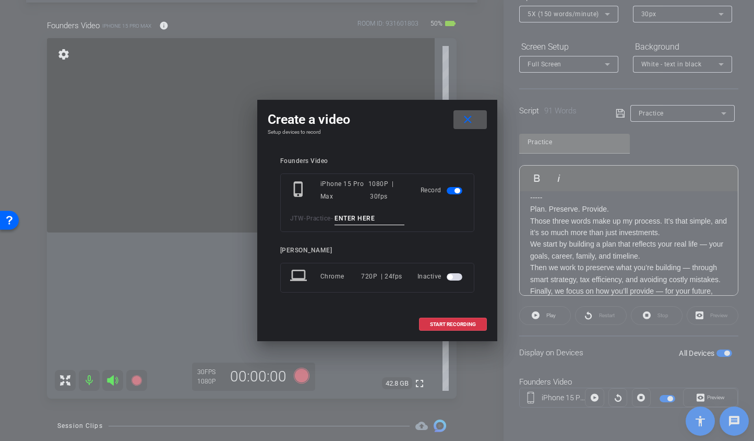
click at [363, 219] on input at bounding box center [370, 218] width 70 height 13
type input "TA2"
click at [437, 323] on span "START RECORDING" at bounding box center [453, 324] width 46 height 5
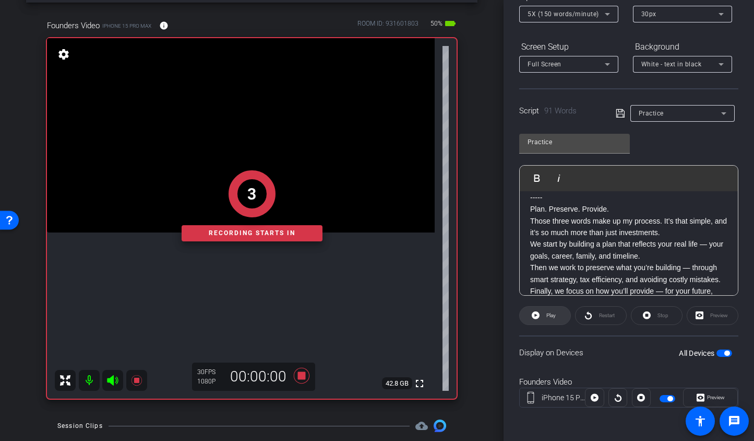
click at [544, 315] on span "Play" at bounding box center [550, 315] width 12 height 15
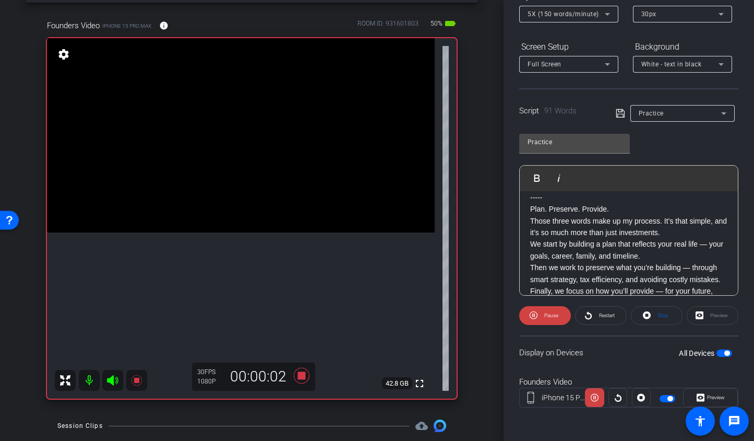
click at [112, 376] on icon at bounding box center [112, 380] width 11 height 10
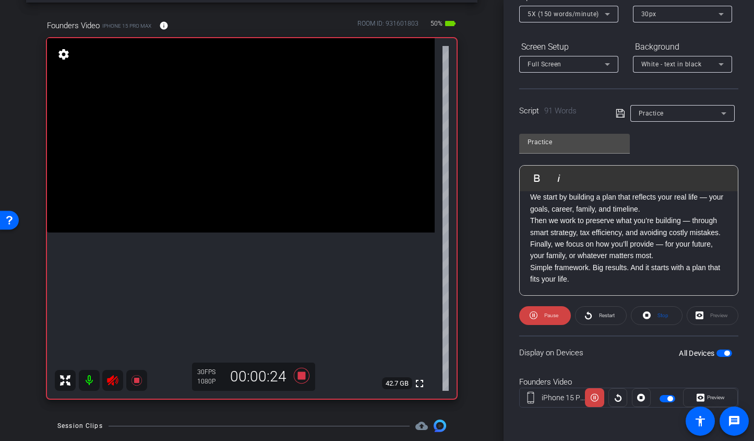
scroll to position [80, 0]
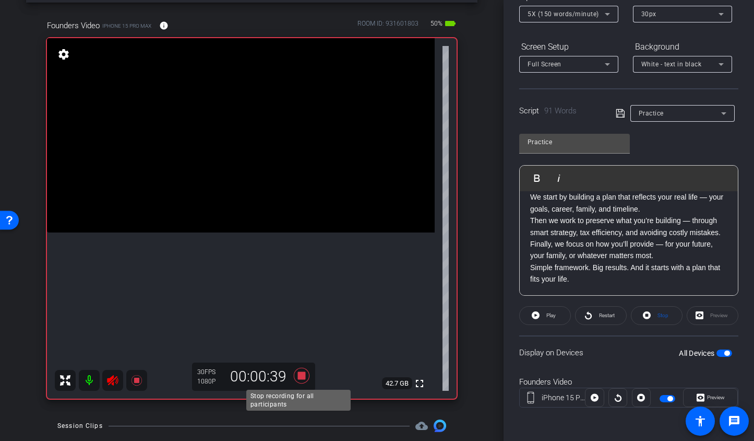
click at [301, 376] on icon at bounding box center [301, 376] width 16 height 16
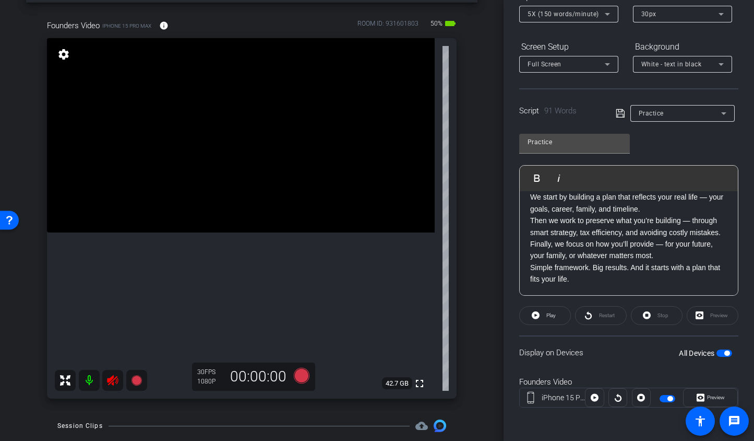
click at [114, 381] on icon at bounding box center [112, 380] width 13 height 13
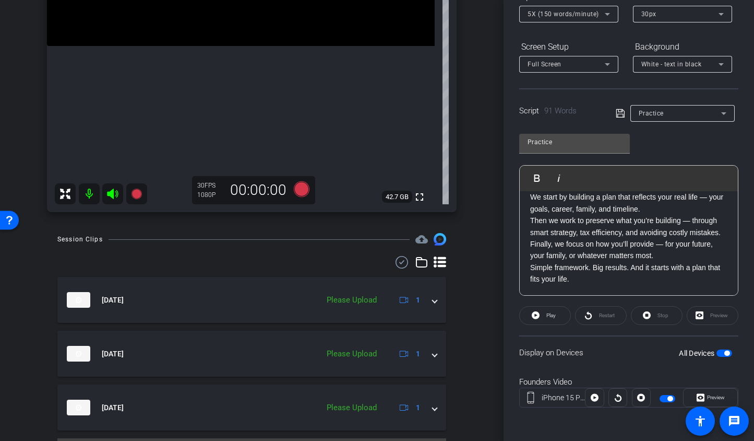
scroll to position [255, 0]
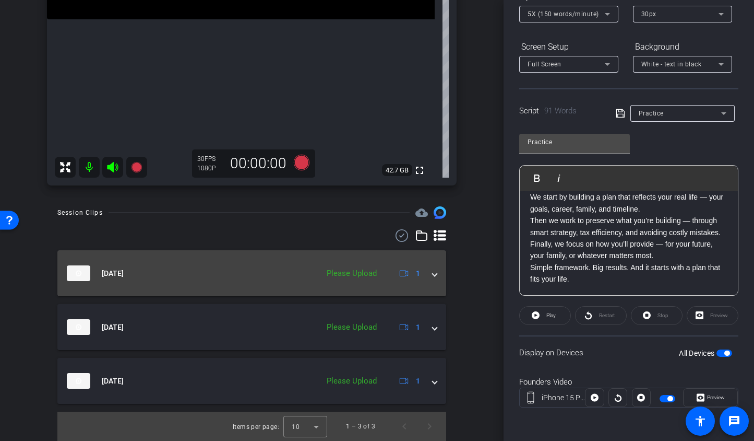
click at [432, 278] on mat-expansion-panel-header "[DATE] Please Upload 1" at bounding box center [251, 273] width 389 height 46
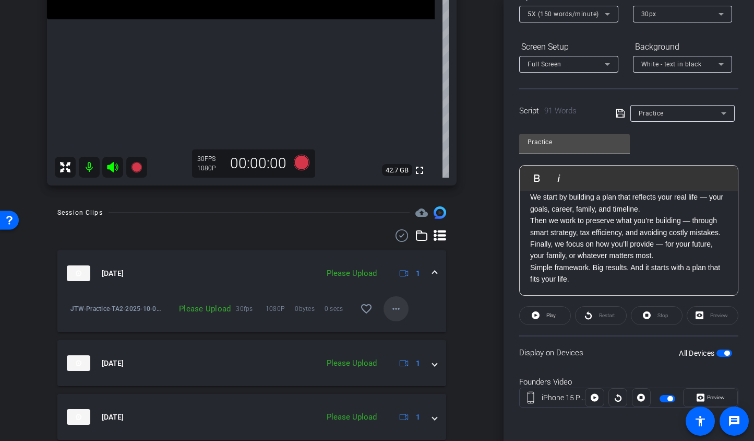
click at [390, 307] on mat-icon "more_horiz" at bounding box center [396, 308] width 13 height 13
click at [390, 328] on span "Upload" at bounding box center [408, 330] width 42 height 13
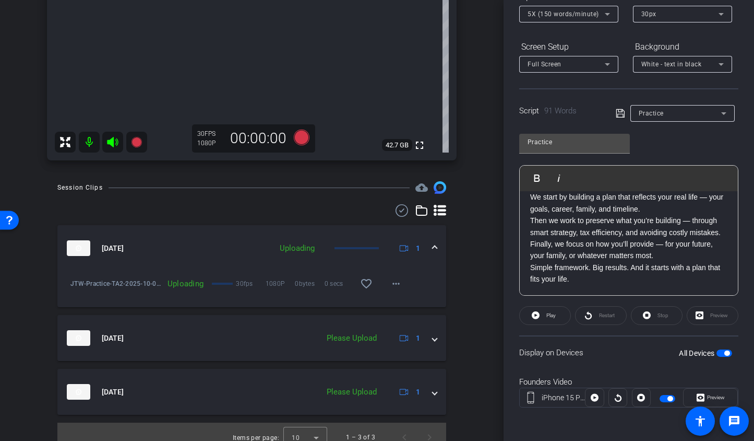
scroll to position [291, 0]
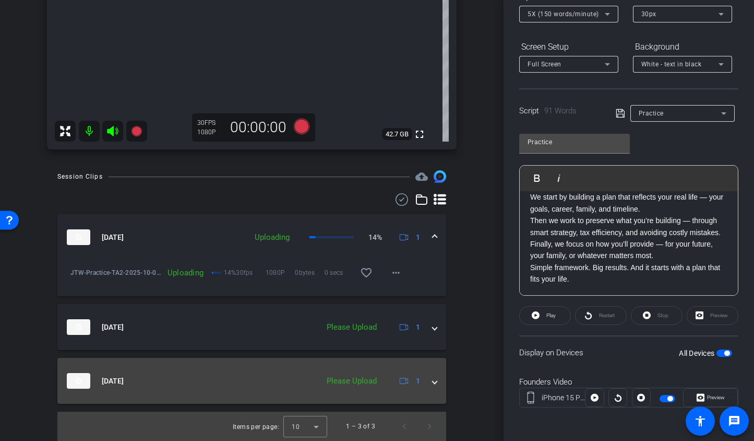
click at [422, 384] on div "[DATE] Please Upload 1" at bounding box center [250, 381] width 366 height 16
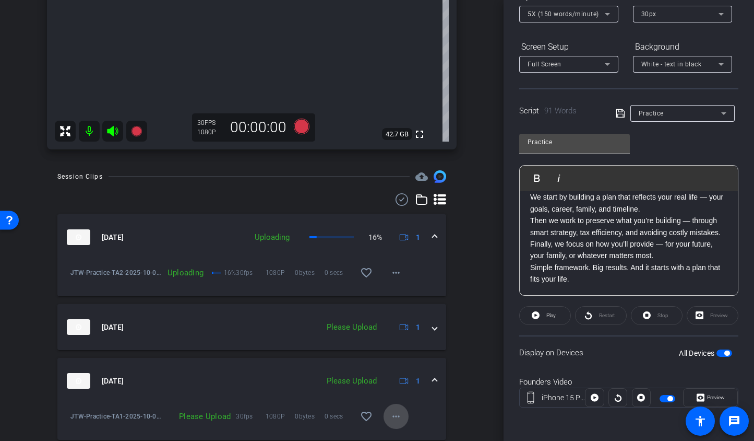
click at [390, 421] on mat-icon "more_horiz" at bounding box center [396, 416] width 13 height 13
click at [392, 366] on span "Upload" at bounding box center [408, 368] width 42 height 13
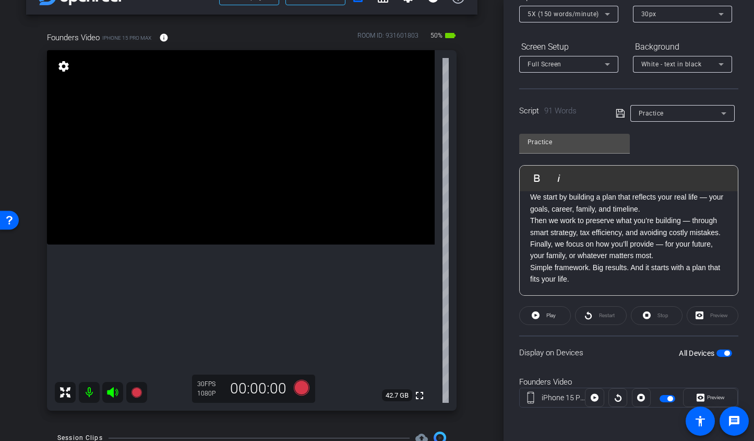
scroll to position [16, 0]
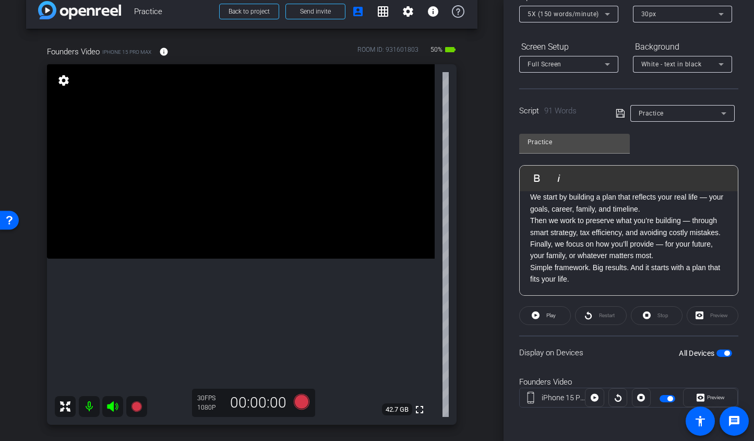
click at [717, 356] on span "button" at bounding box center [725, 352] width 16 height 7
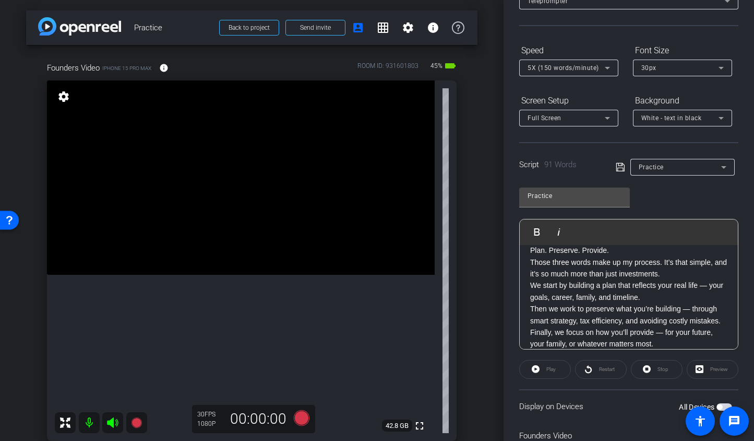
scroll to position [0, 0]
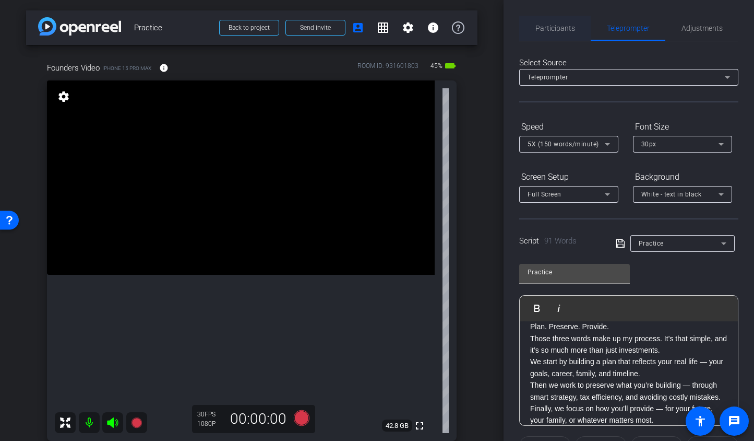
click at [557, 30] on span "Participants" at bounding box center [556, 28] width 40 height 7
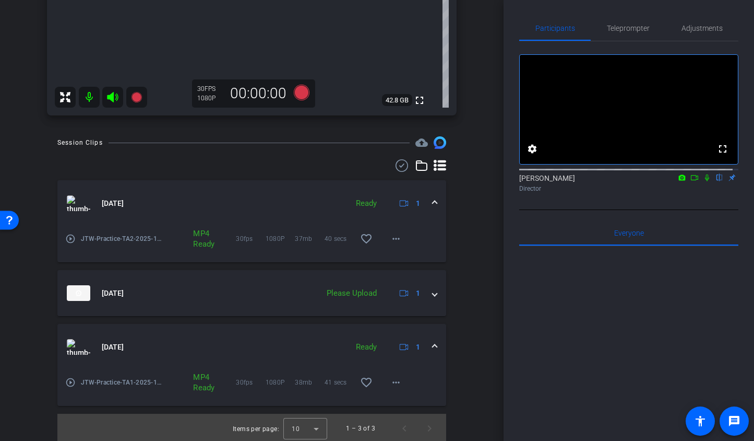
scroll to position [327, 0]
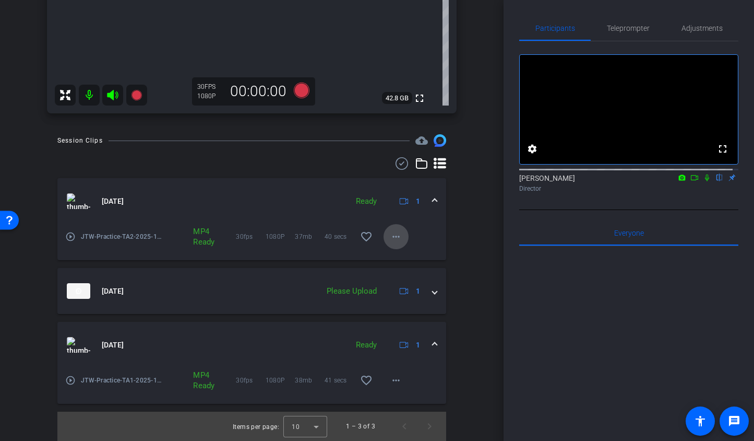
click at [391, 235] on mat-icon "more_horiz" at bounding box center [396, 236] width 13 height 13
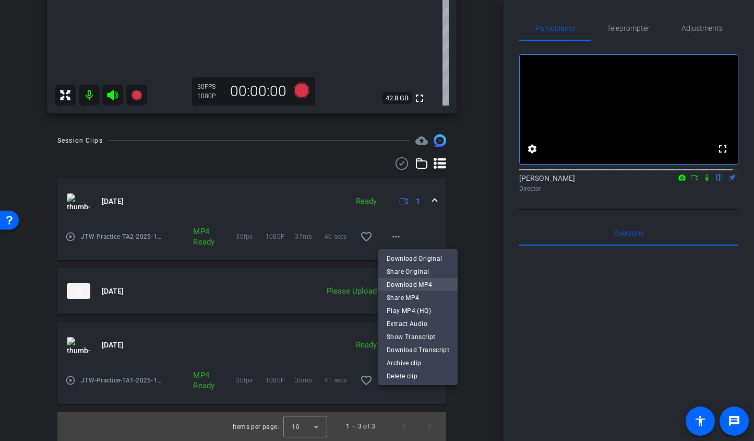
click at [398, 283] on span "Download MP4" at bounding box center [418, 284] width 63 height 13
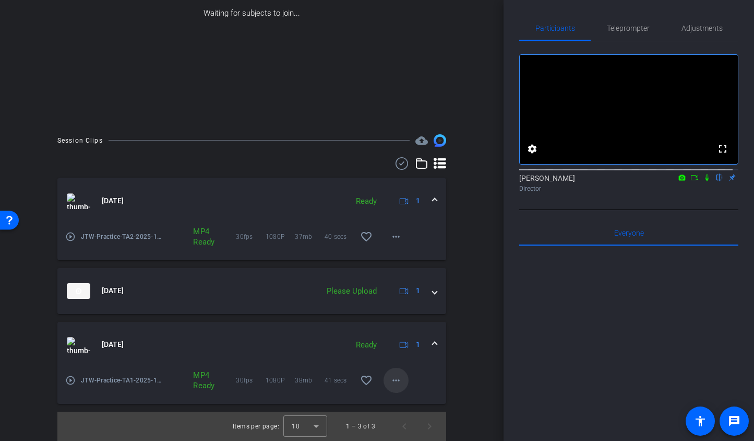
scroll to position [142, 0]
click at [391, 382] on mat-icon "more_horiz" at bounding box center [396, 380] width 13 height 13
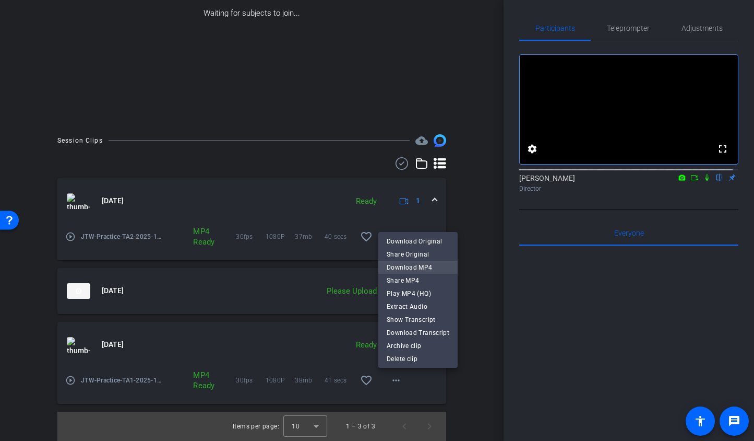
click at [408, 265] on span "Download MP4" at bounding box center [418, 267] width 63 height 13
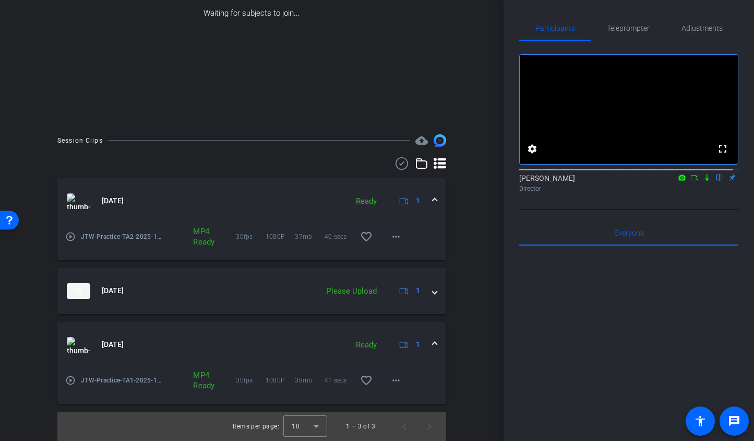
click at [464, 221] on div "Session Clips cloud_upload [DATE] Ready 1 play_circle_outline JTW-Practice-TA2-…" at bounding box center [252, 287] width 452 height 306
